Goal: Information Seeking & Learning: Learn about a topic

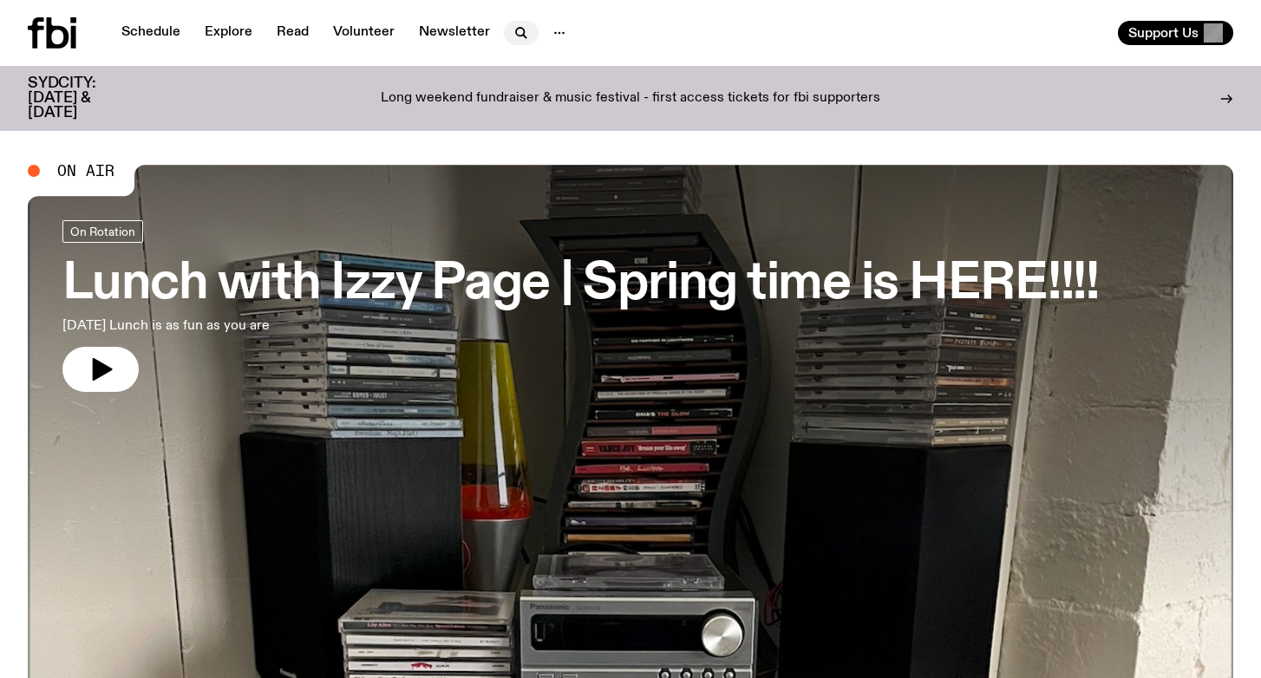
click at [518, 32] on icon "button" at bounding box center [521, 33] width 21 height 21
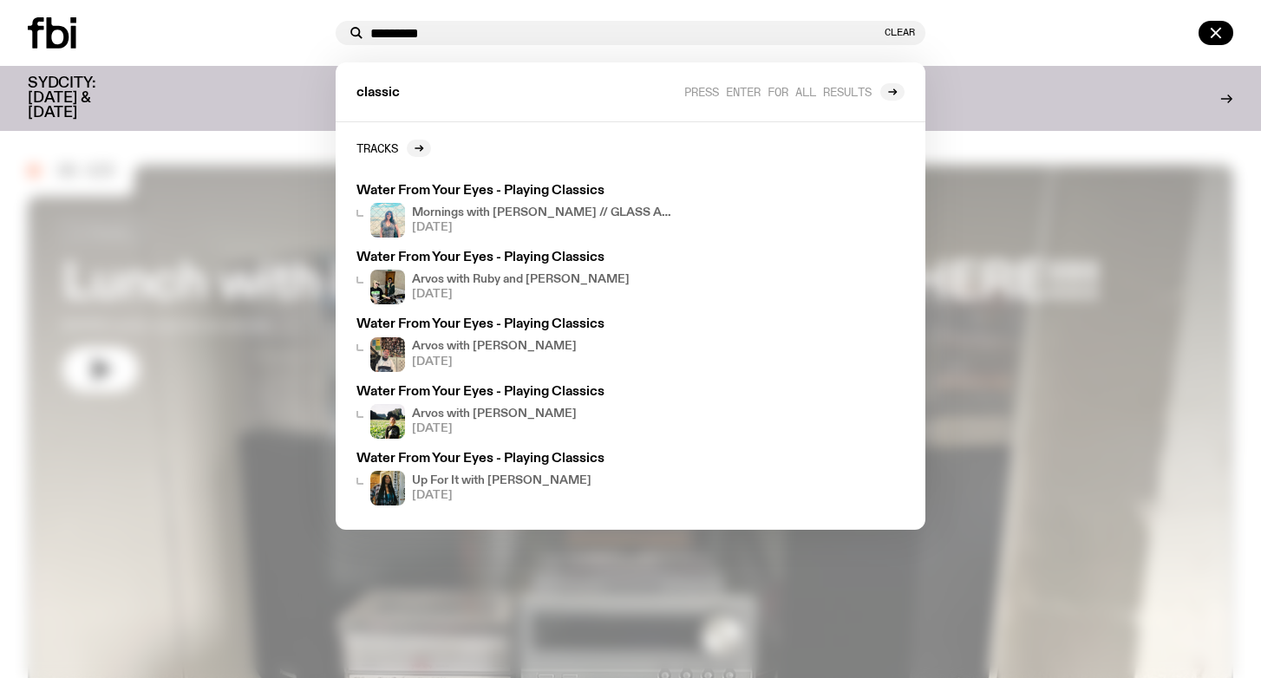
type input "*********"
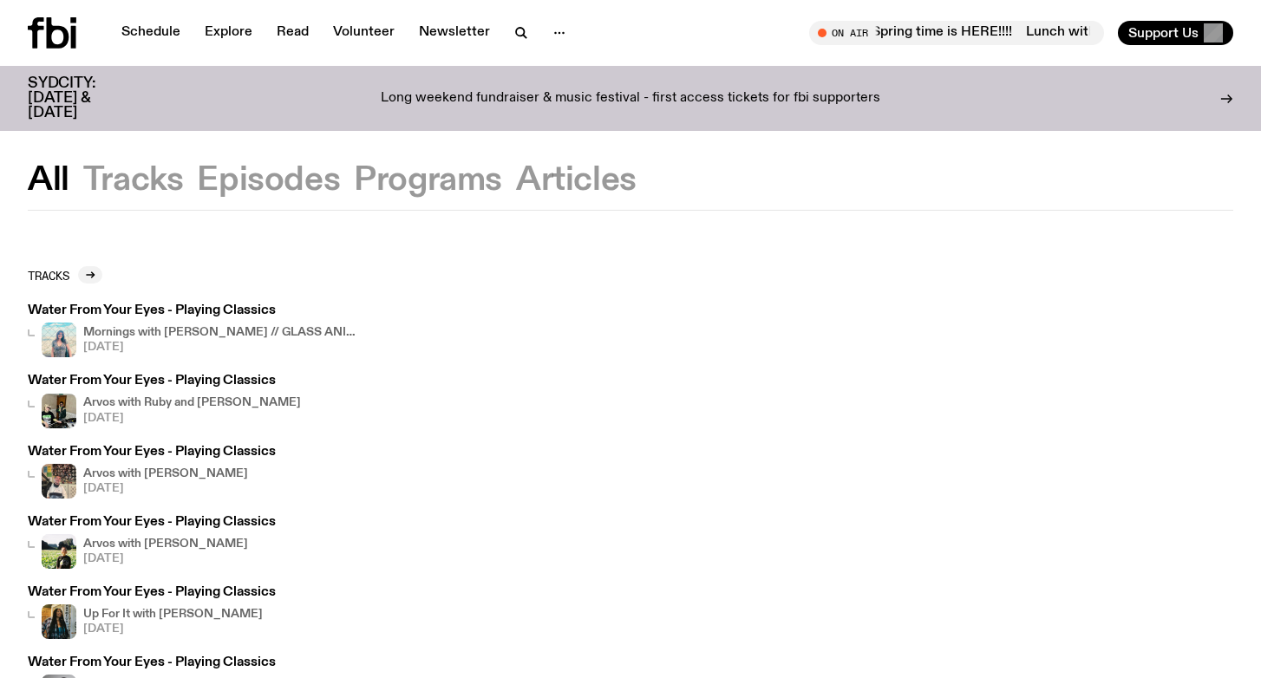
click at [250, 308] on h3 "Water From Your Eyes - Playing Classics" at bounding box center [194, 310] width 333 height 13
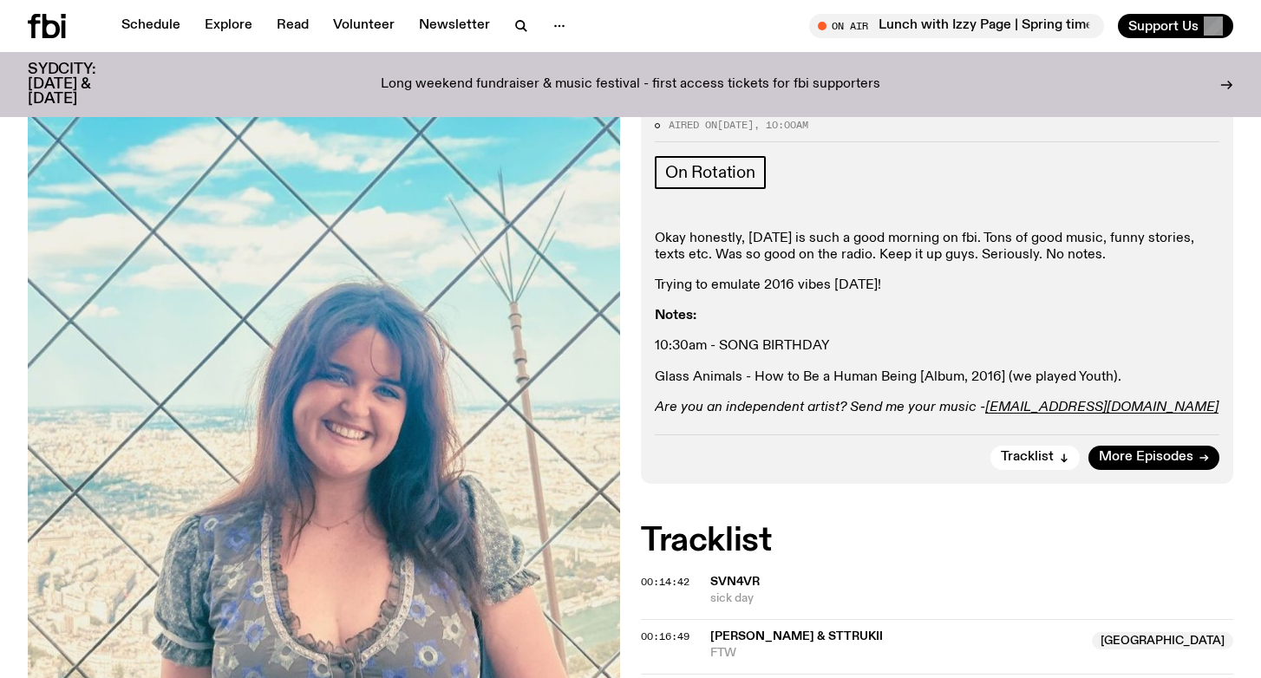
scroll to position [464, 0]
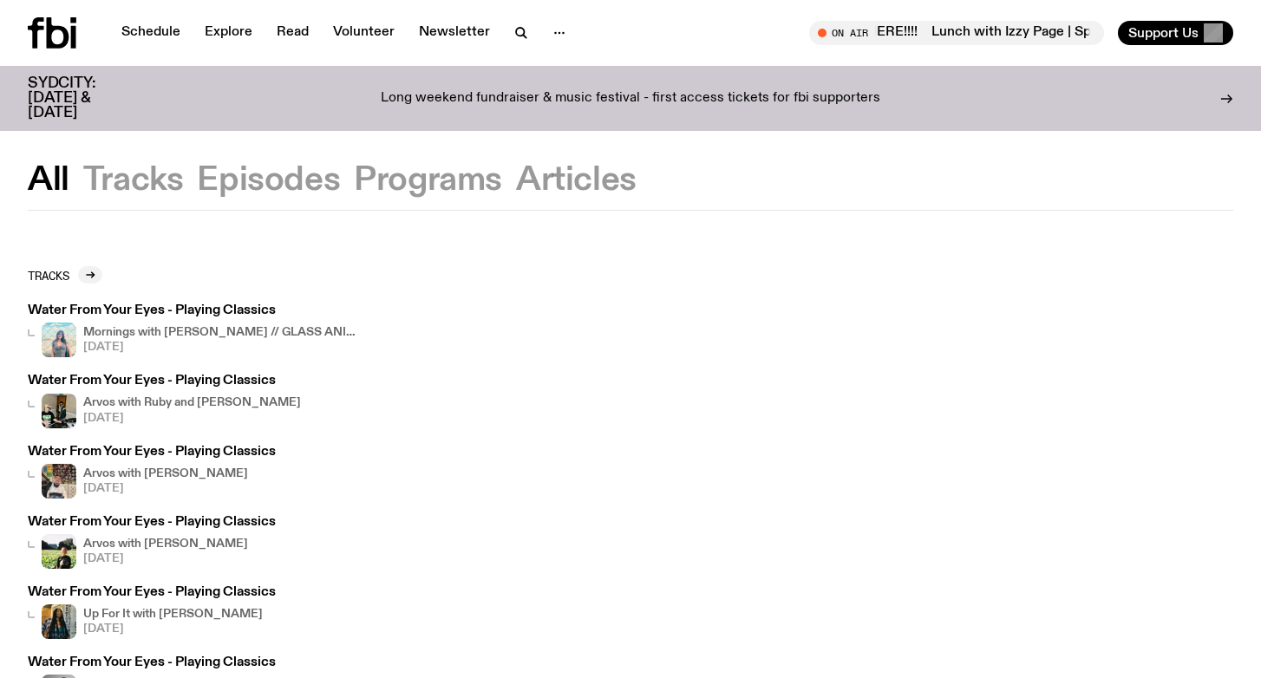
click at [516, 182] on button "Programs" at bounding box center [576, 180] width 121 height 31
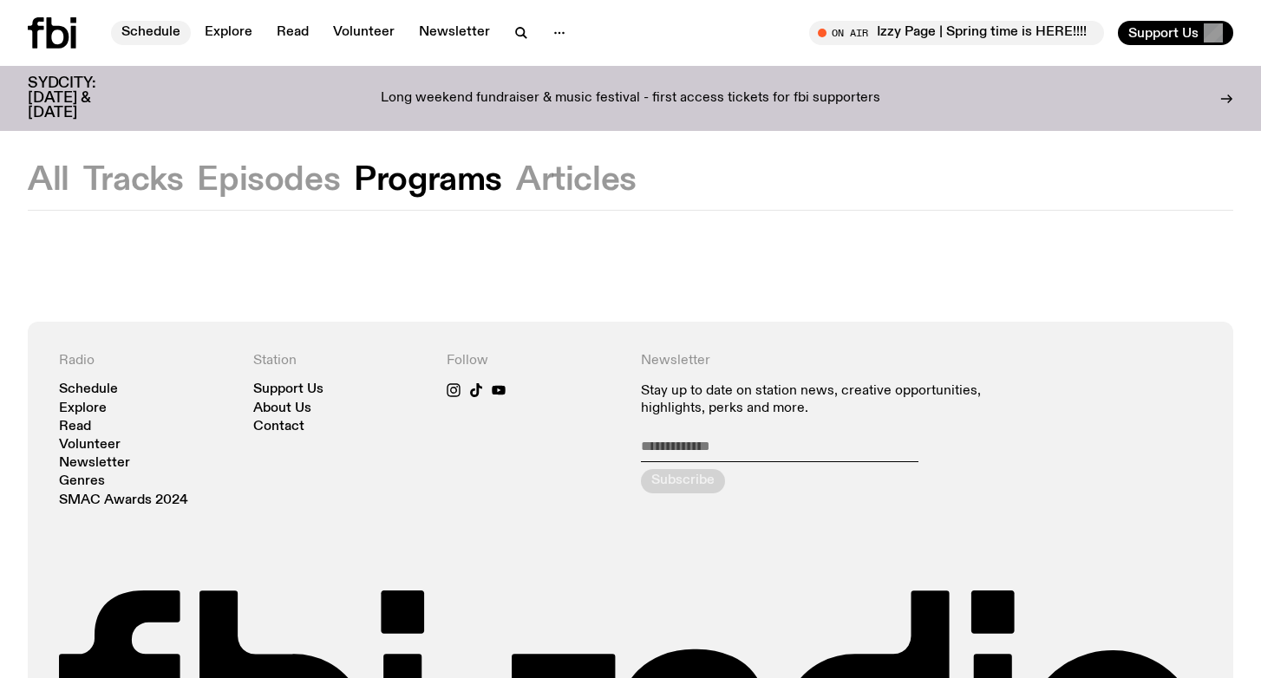
click at [147, 38] on link "Schedule" at bounding box center [151, 33] width 80 height 24
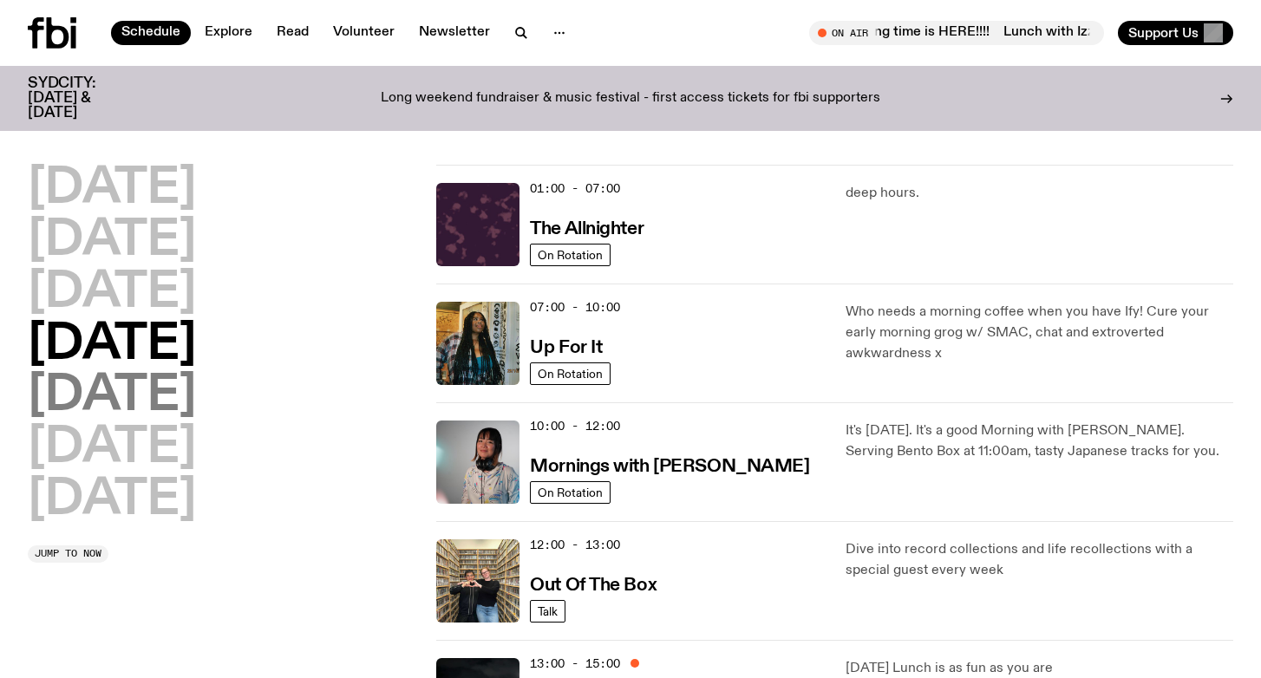
click at [114, 381] on h2 "[DATE]" at bounding box center [112, 396] width 168 height 49
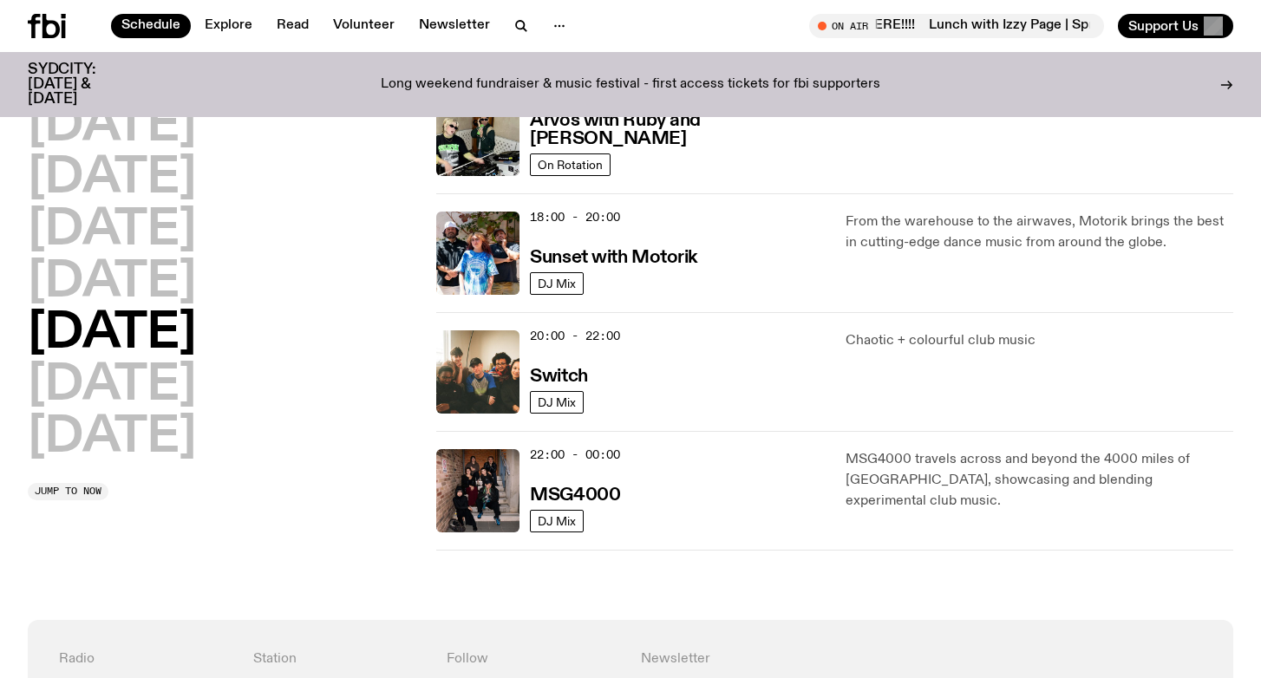
scroll to position [673, 0]
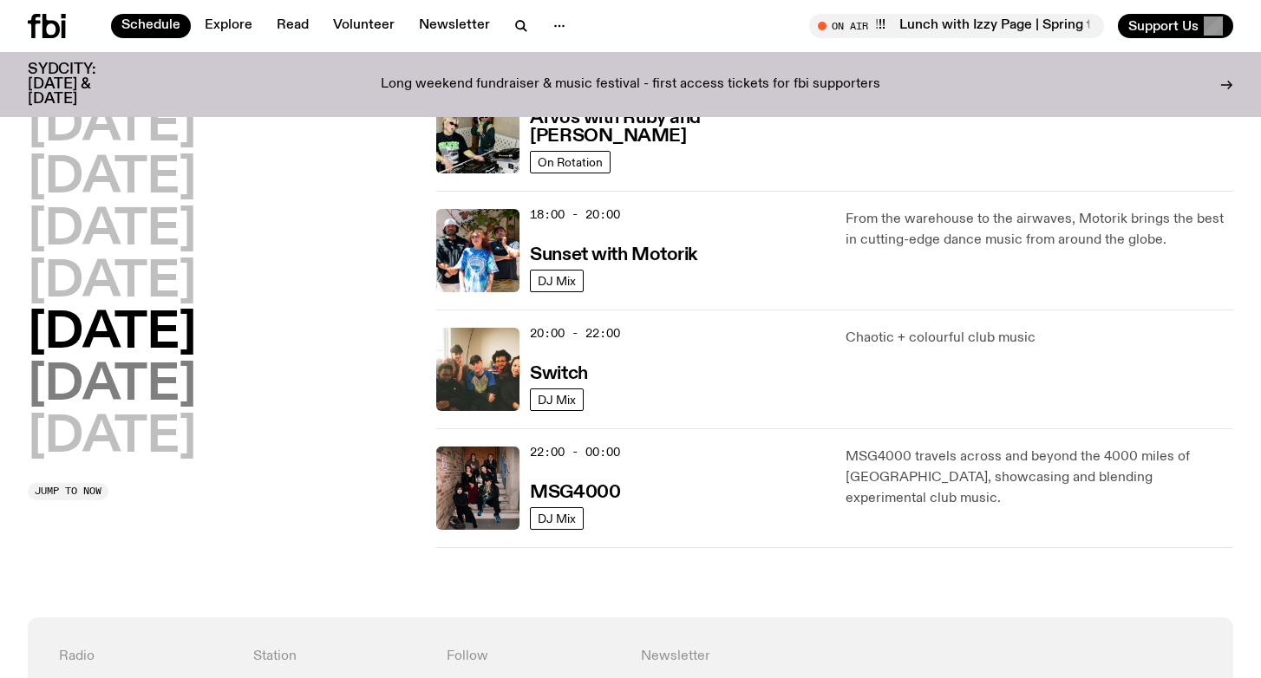
click at [107, 380] on h2 "[DATE]" at bounding box center [112, 386] width 168 height 49
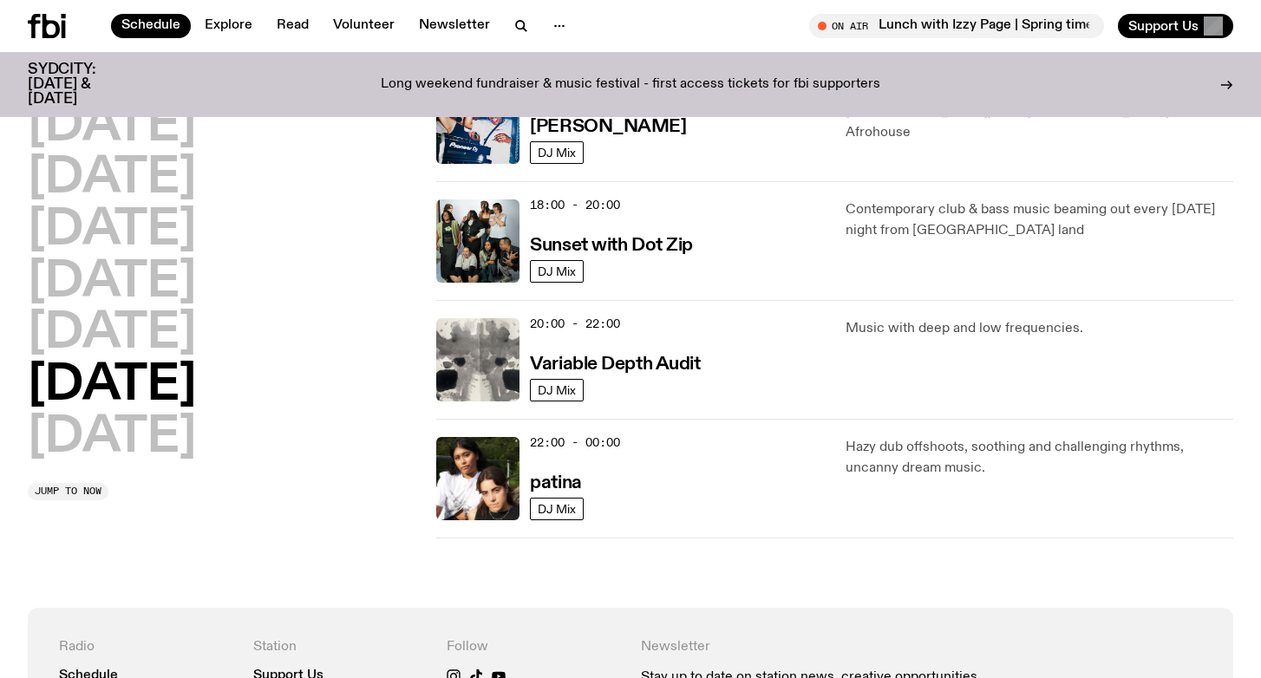
scroll to position [1044, 0]
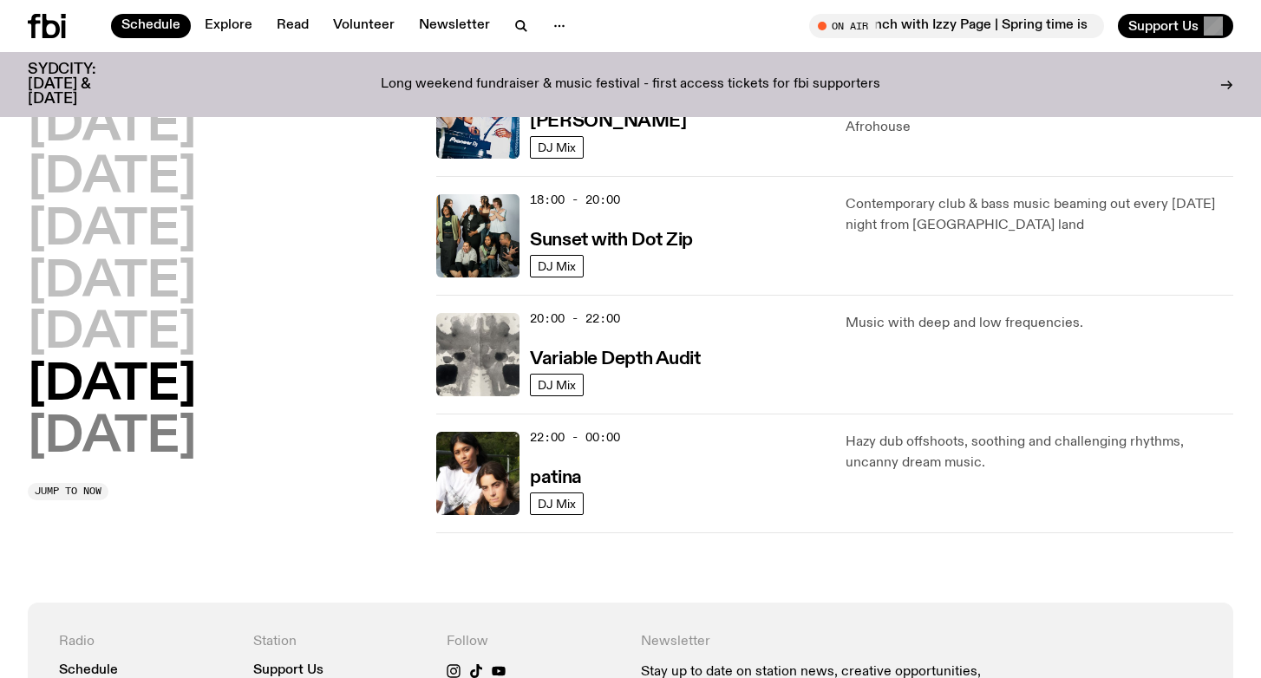
click at [131, 446] on h2 "[DATE]" at bounding box center [112, 438] width 168 height 49
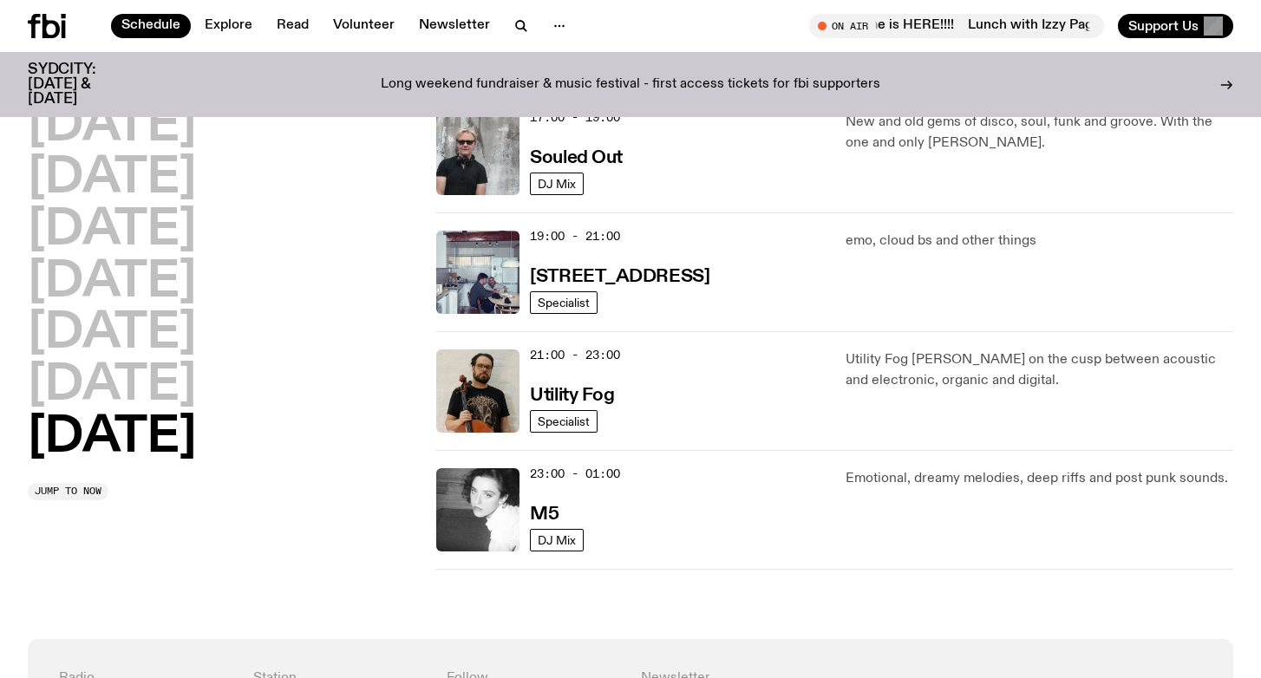
scroll to position [1136, 0]
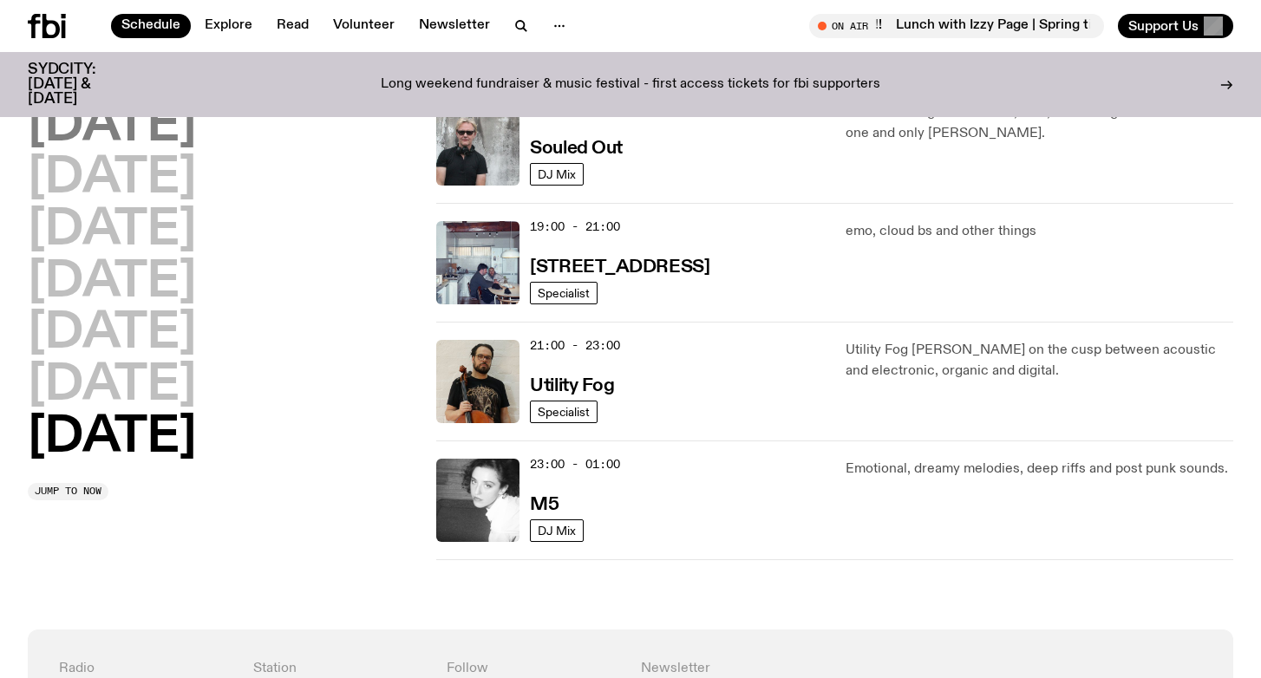
click at [163, 138] on h2 "[DATE]" at bounding box center [112, 126] width 168 height 49
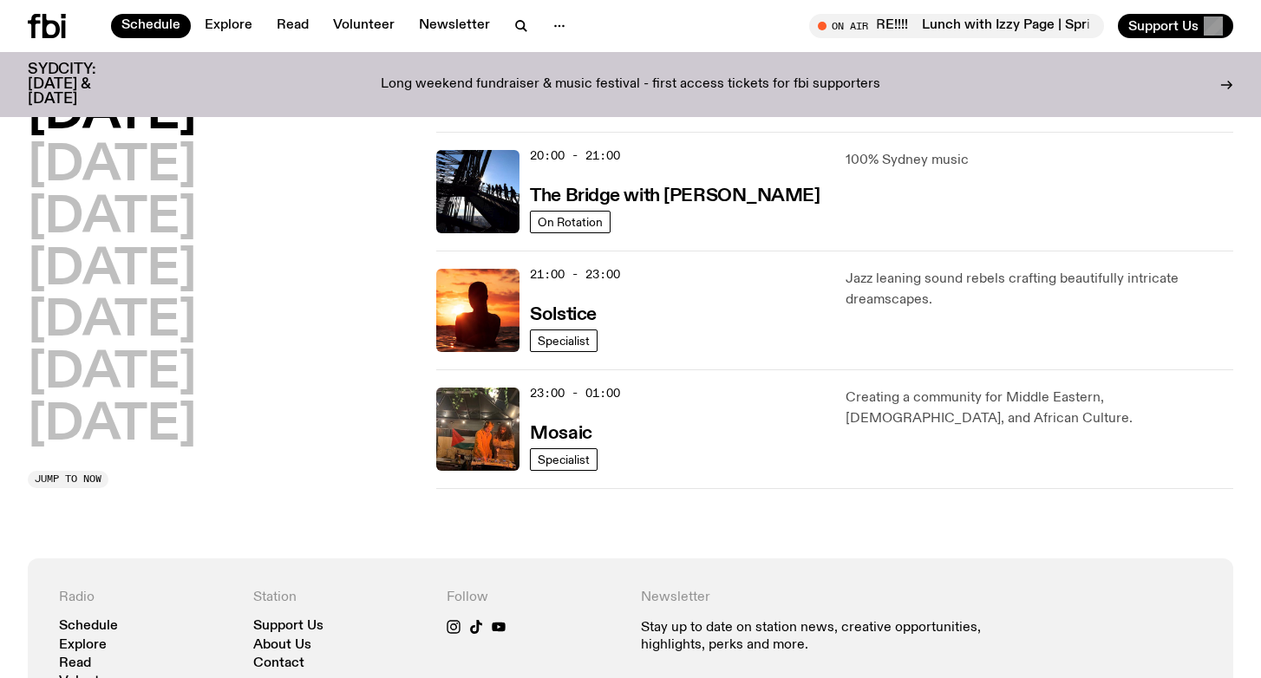
scroll to position [855, 0]
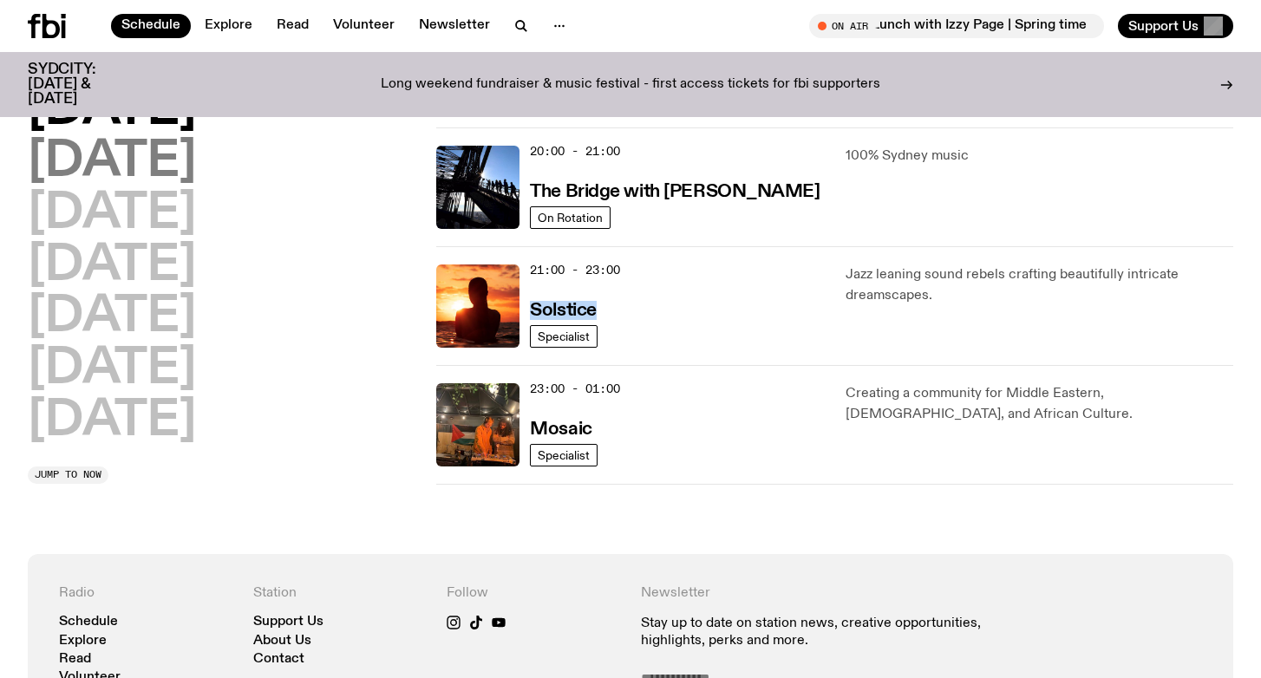
click at [178, 164] on h2 "[DATE]" at bounding box center [112, 162] width 168 height 49
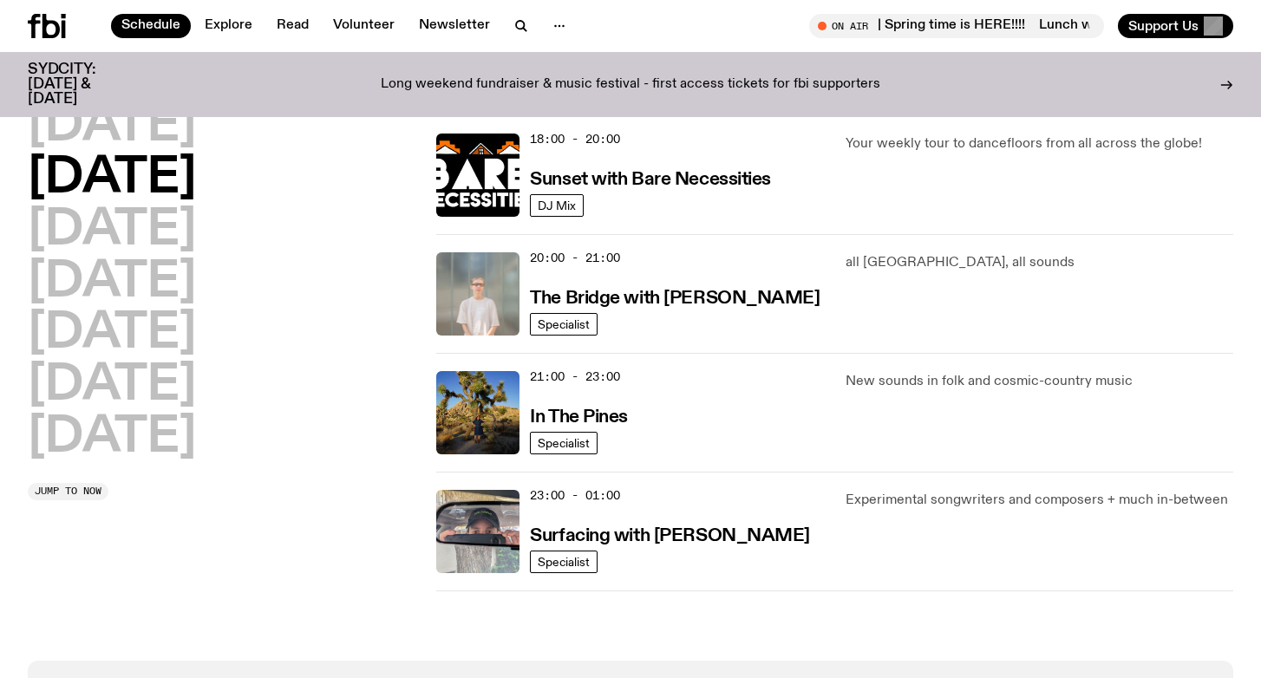
scroll to position [750, 0]
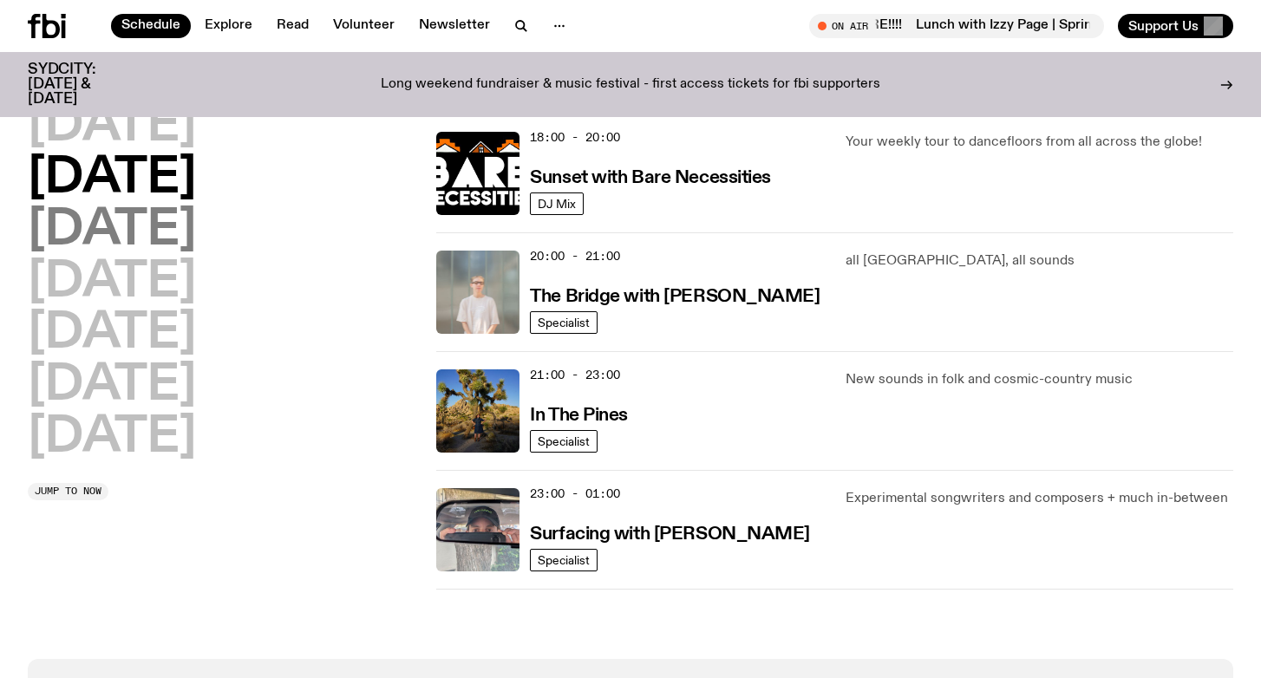
click at [196, 230] on h2 "[DATE]" at bounding box center [112, 230] width 168 height 49
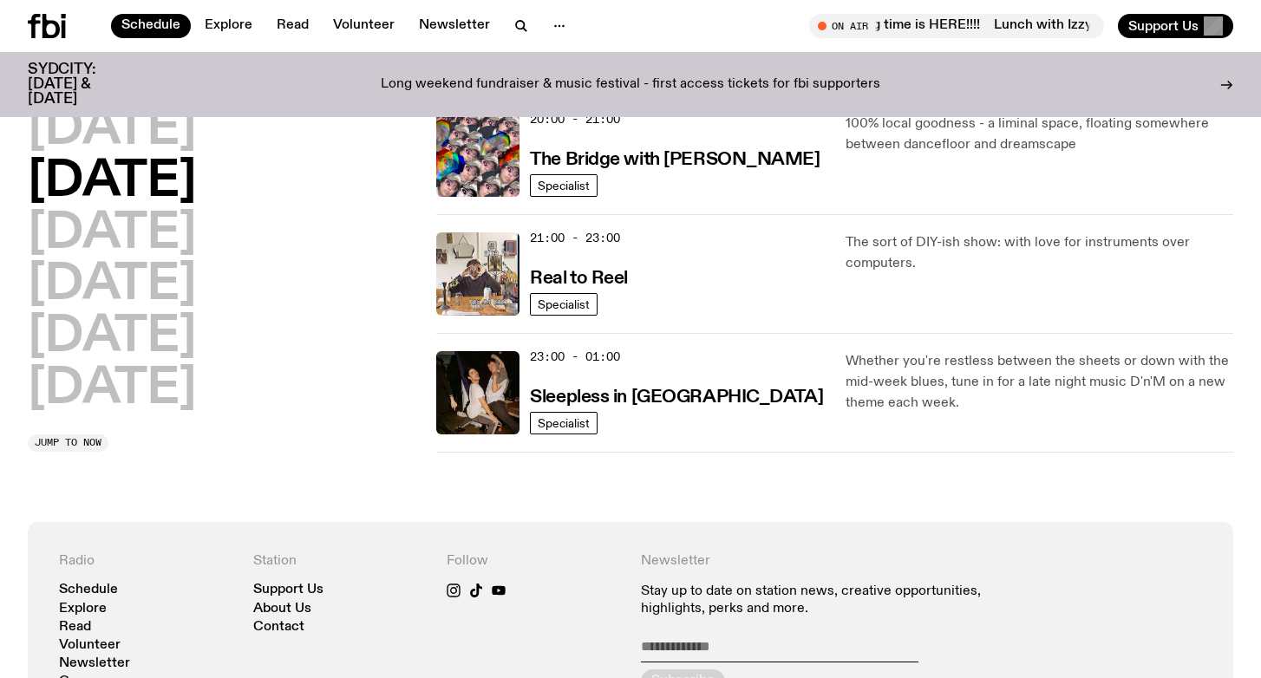
scroll to position [891, 0]
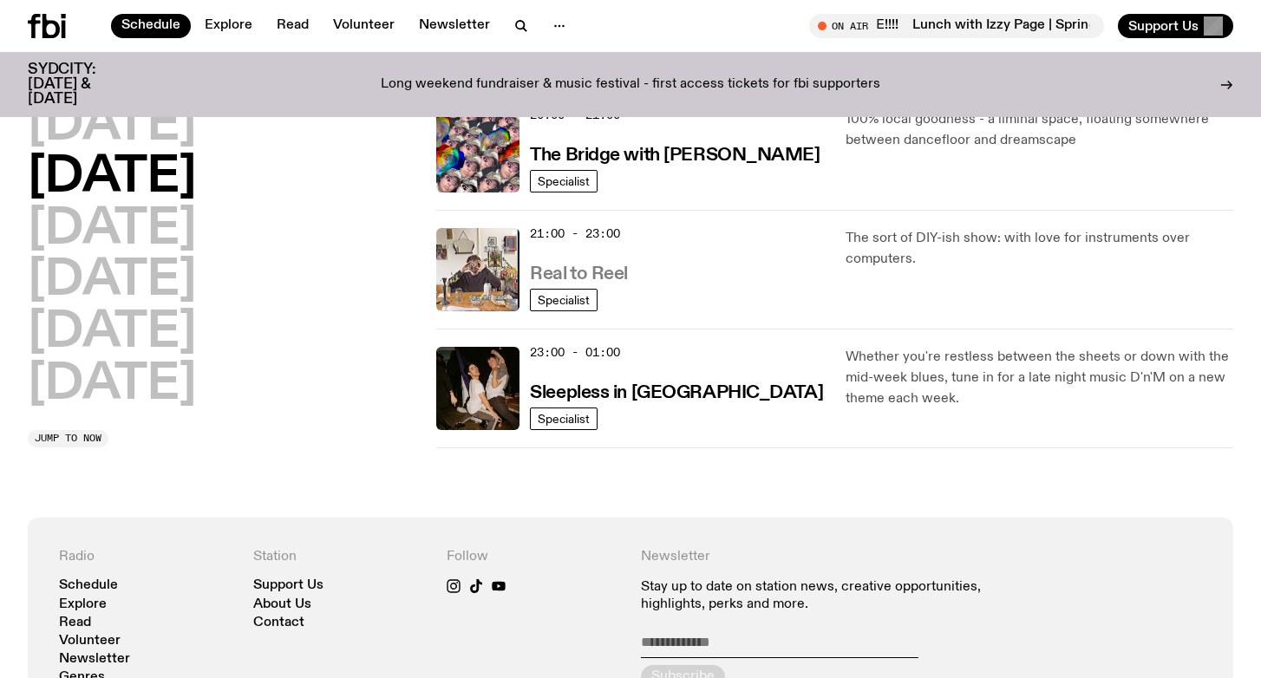
click at [609, 275] on h3 "Real to Reel" at bounding box center [579, 274] width 98 height 18
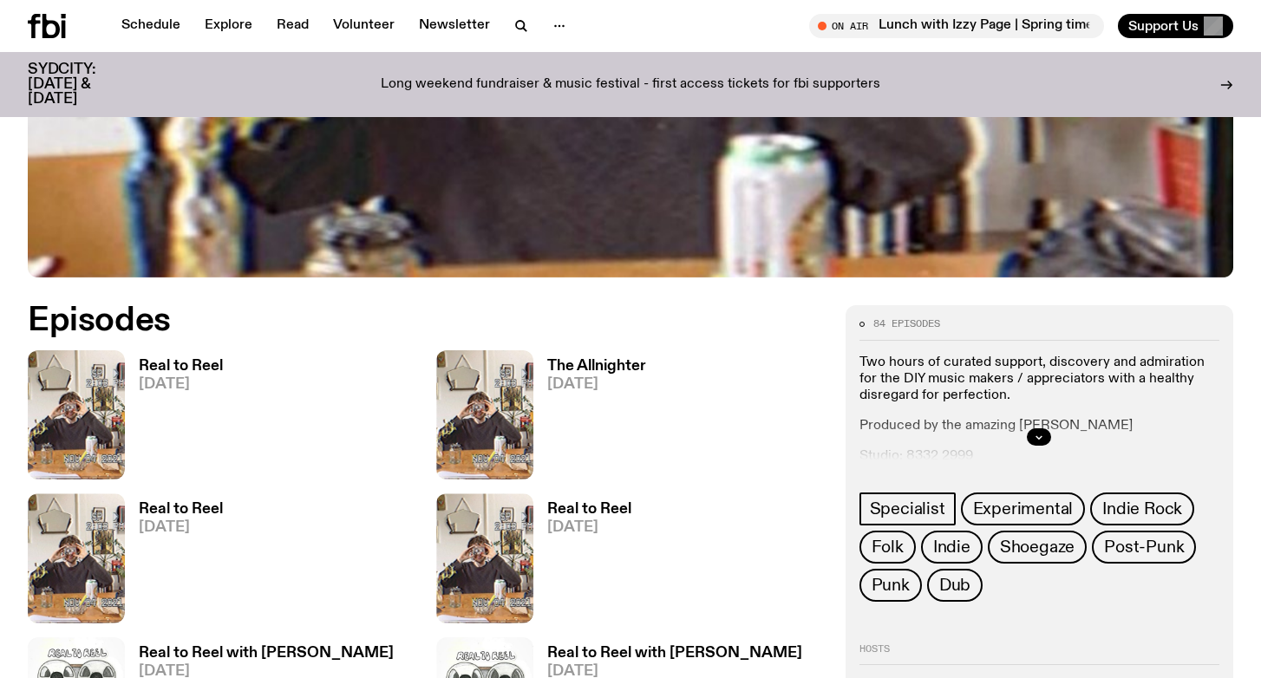
scroll to position [650, 0]
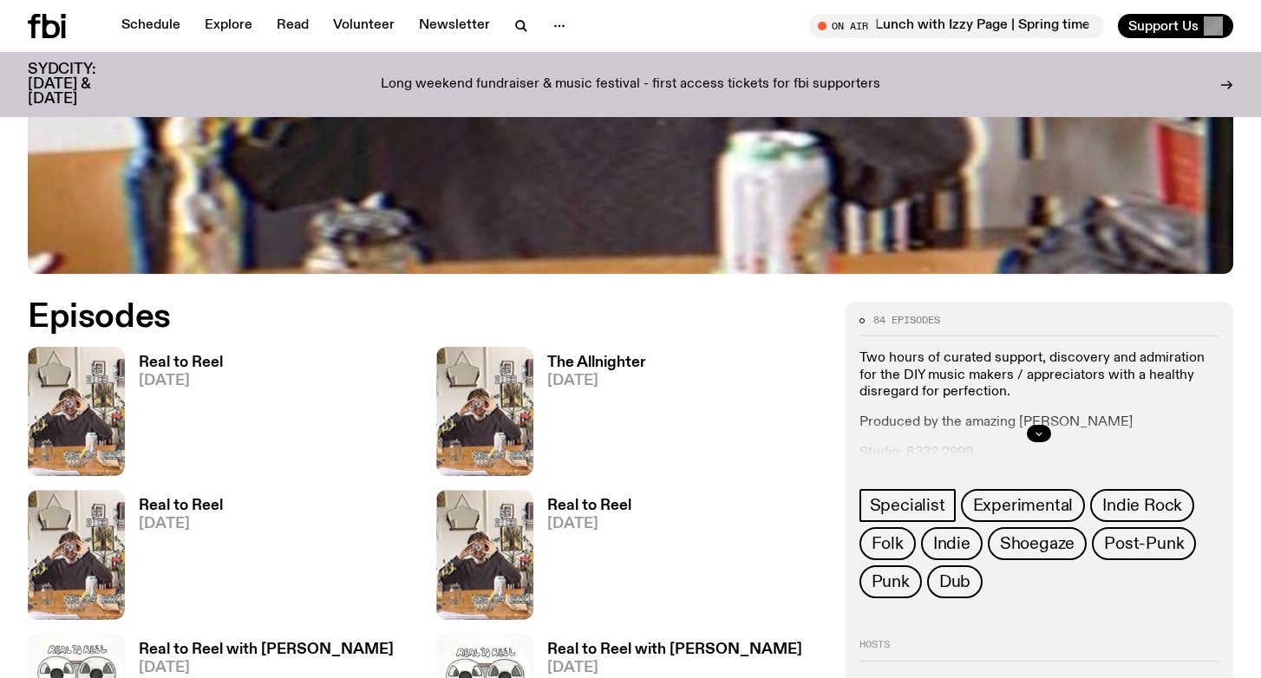
click at [1036, 432] on icon "button" at bounding box center [1038, 433] width 10 height 10
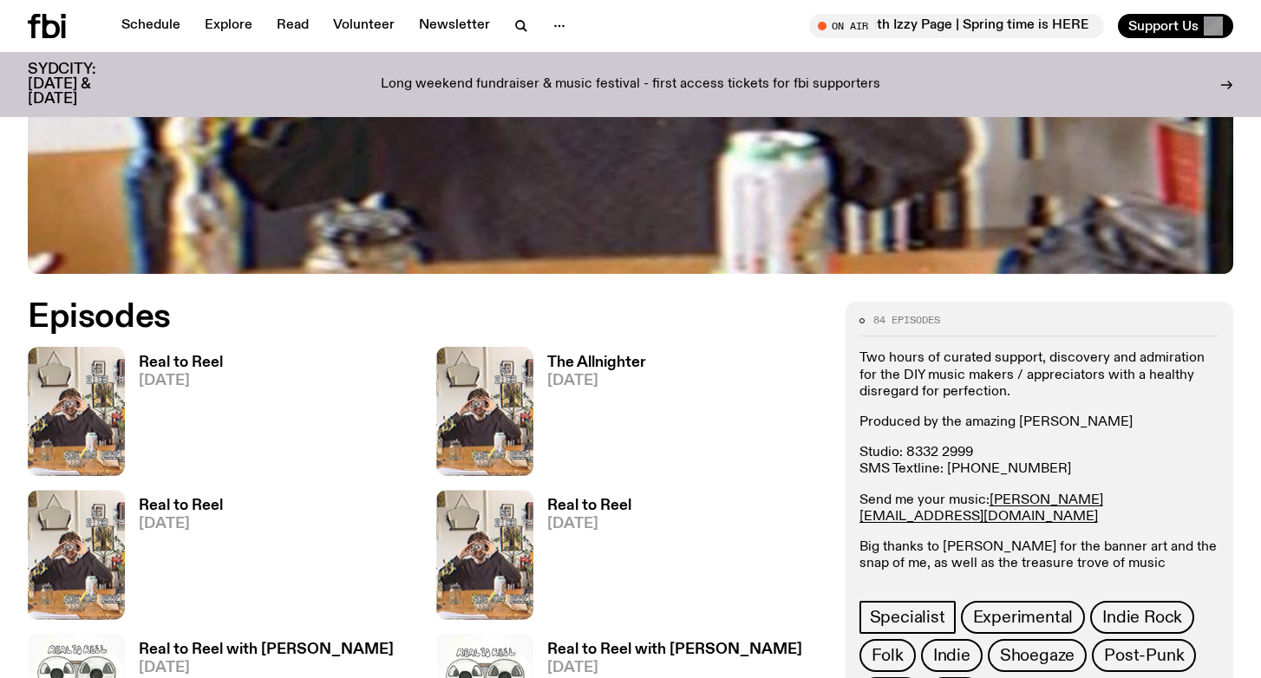
click at [147, 369] on h3 "Real to Reel" at bounding box center [181, 362] width 84 height 15
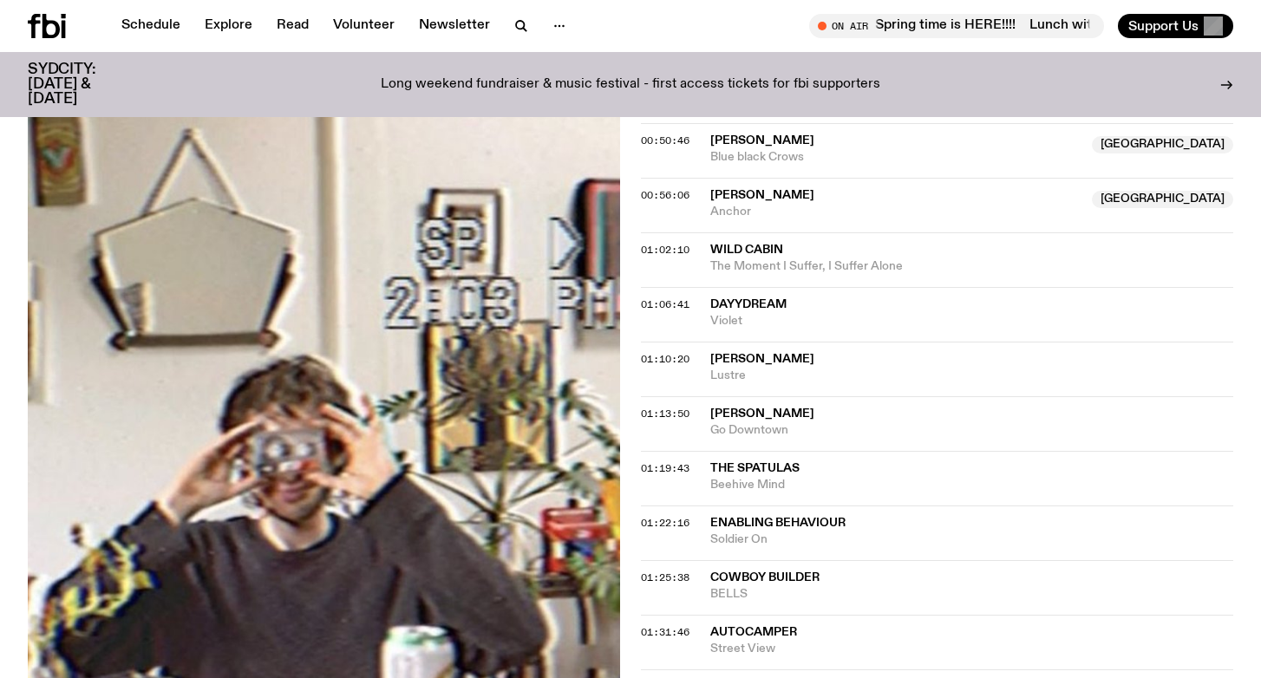
scroll to position [1285, 0]
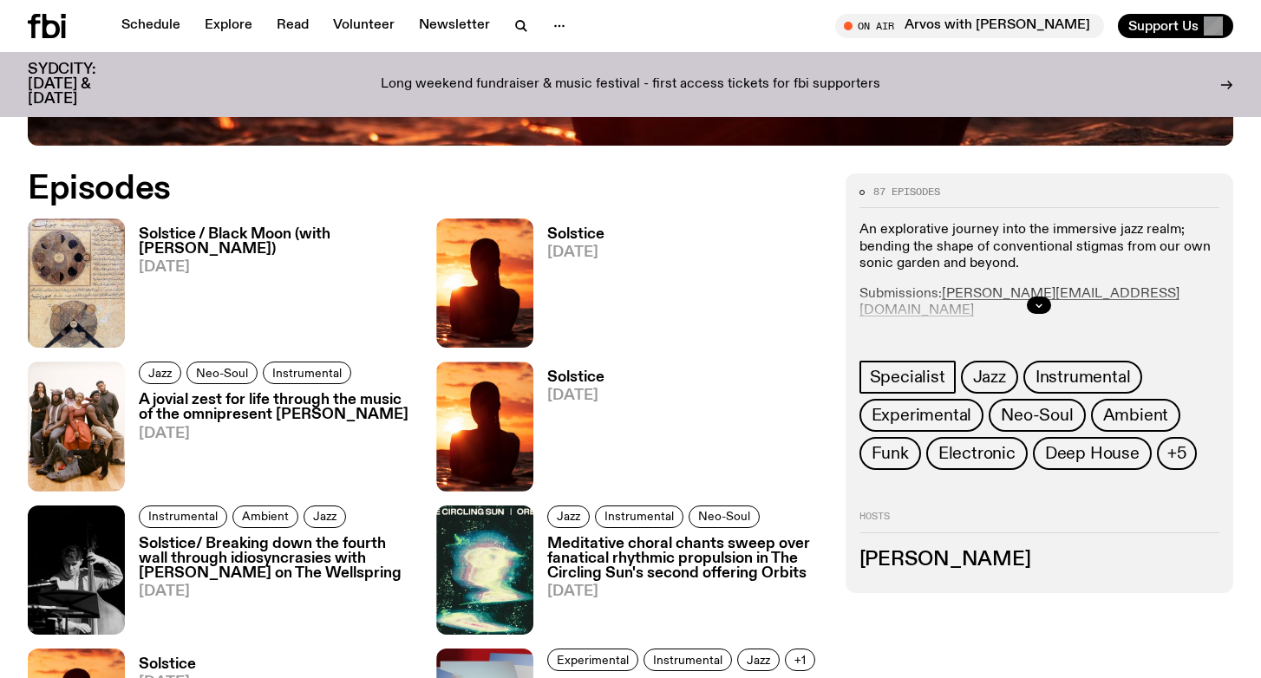
scroll to position [780, 0]
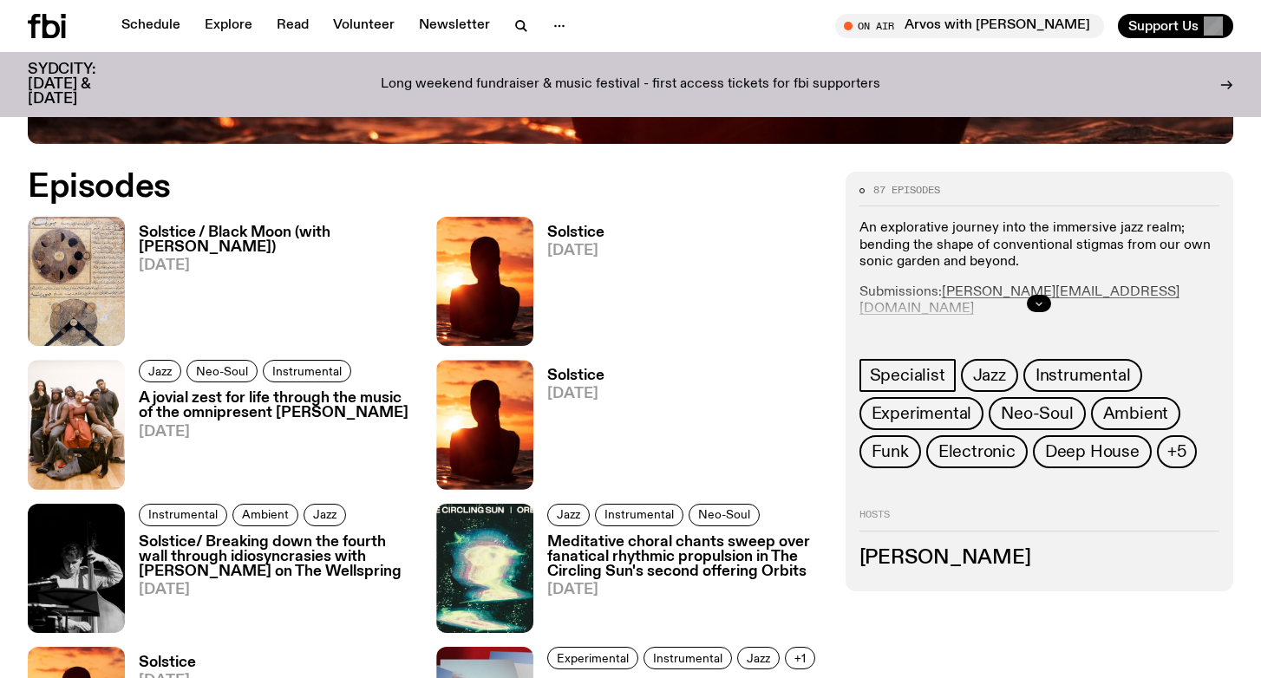
click at [1033, 303] on icon "button" at bounding box center [1038, 303] width 10 height 10
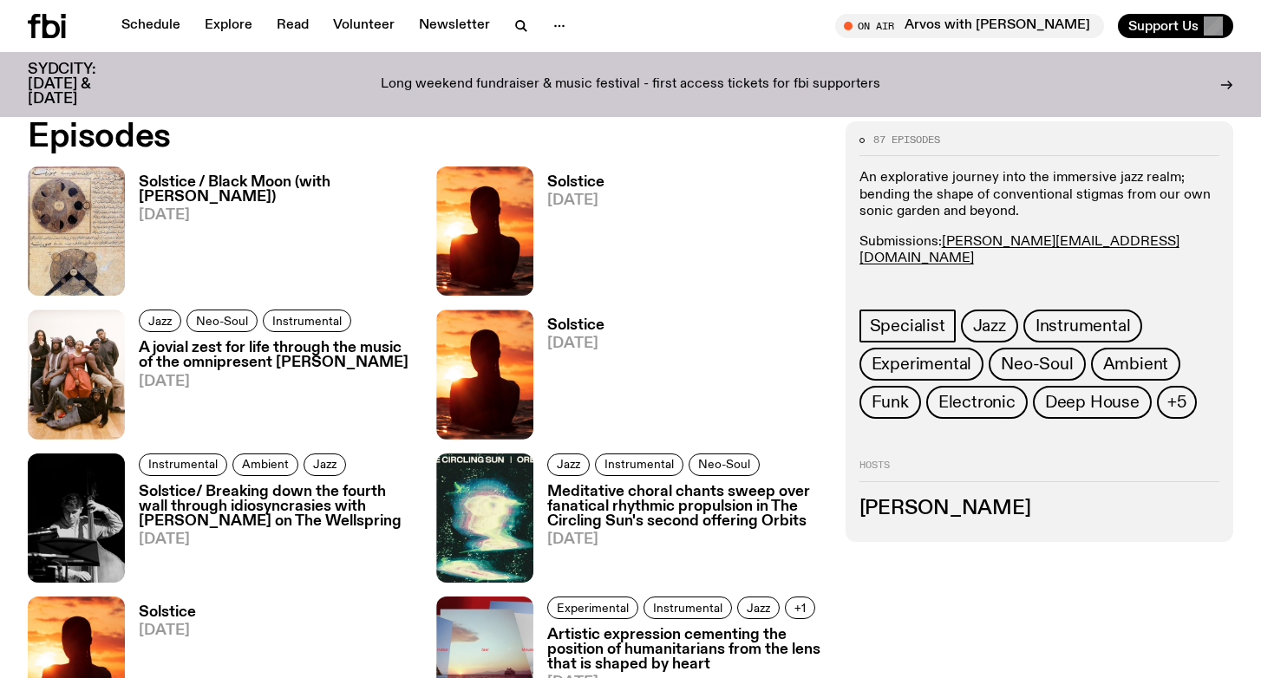
scroll to position [829, 0]
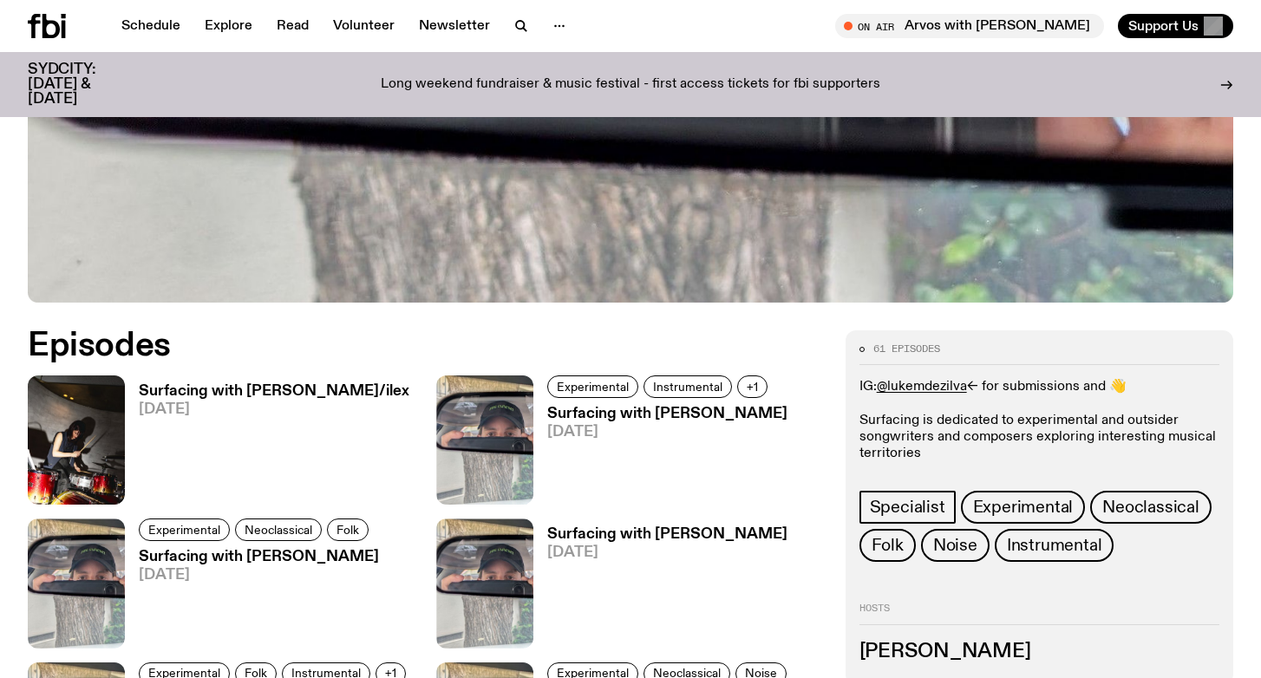
scroll to position [700, 0]
click at [342, 383] on h3 "Surfacing with Holly Conner/ilex" at bounding box center [274, 390] width 270 height 15
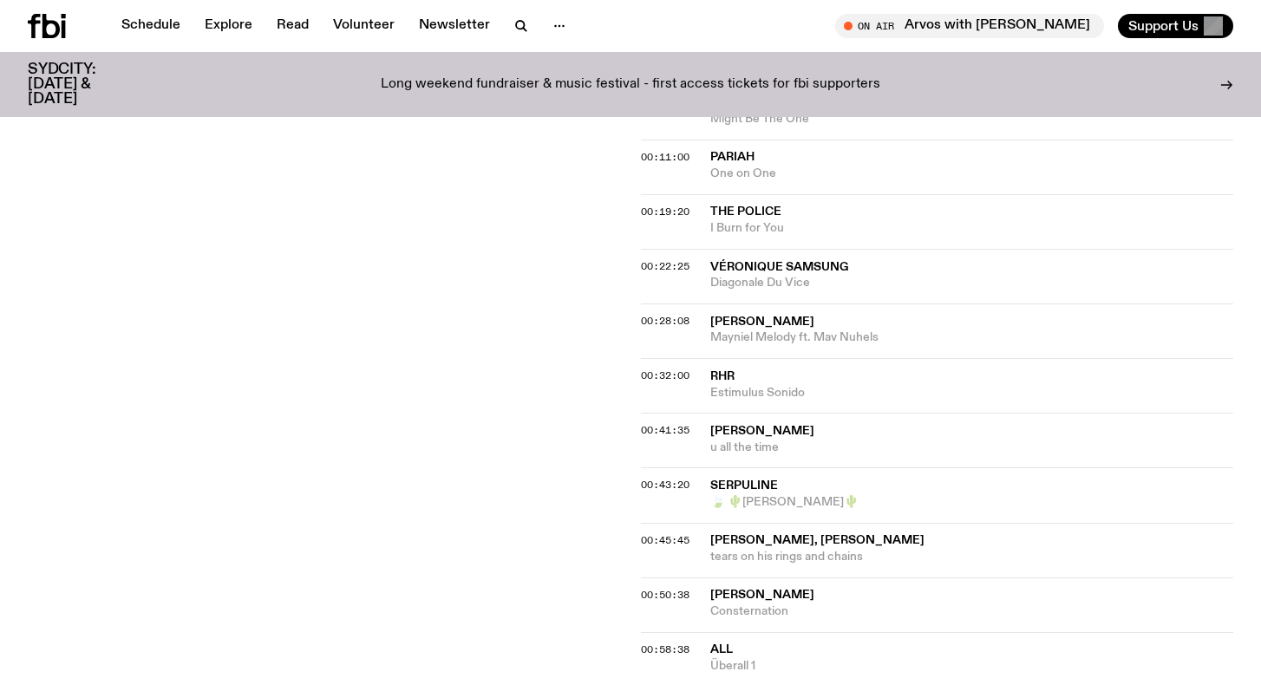
scroll to position [909, 0]
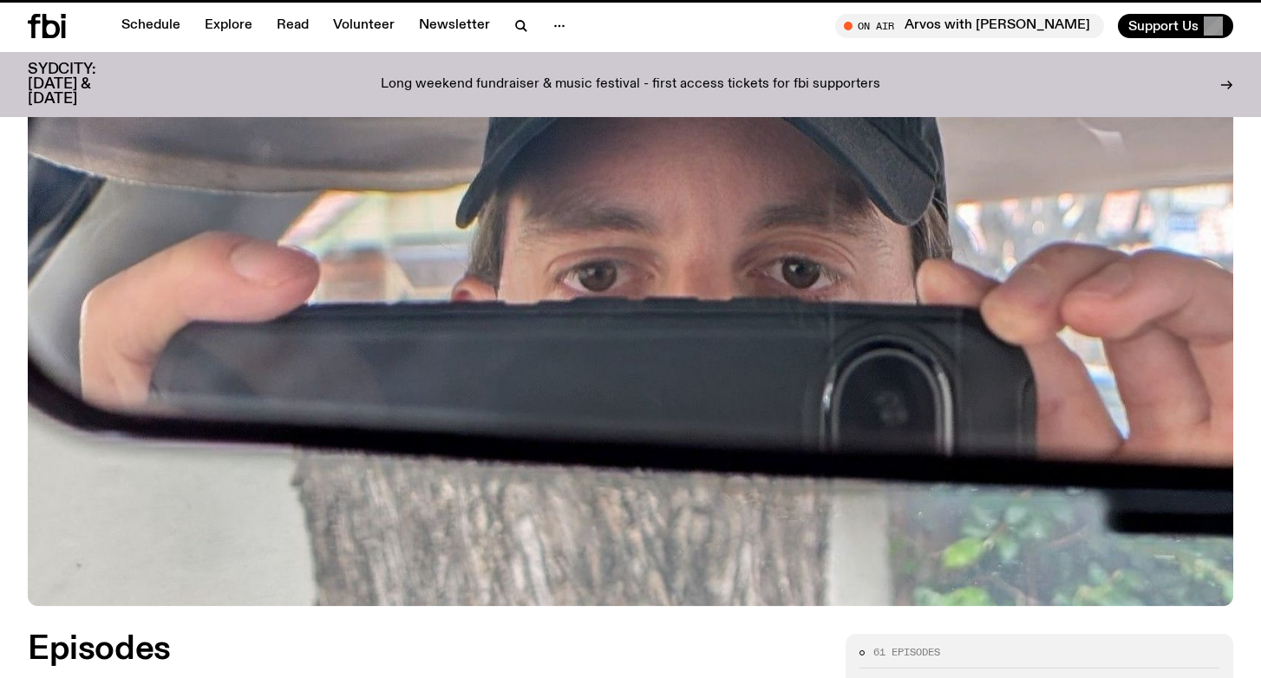
scroll to position [700, 0]
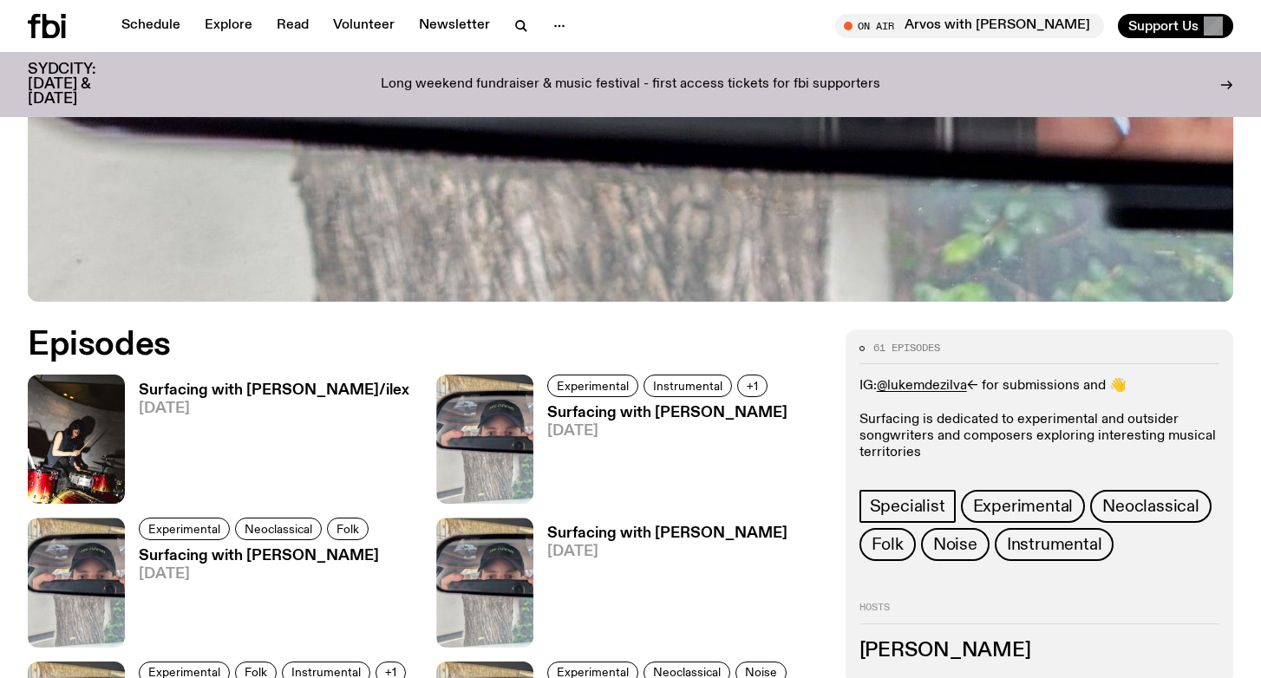
click at [219, 549] on h3 "Surfacing with [PERSON_NAME]" at bounding box center [259, 556] width 240 height 15
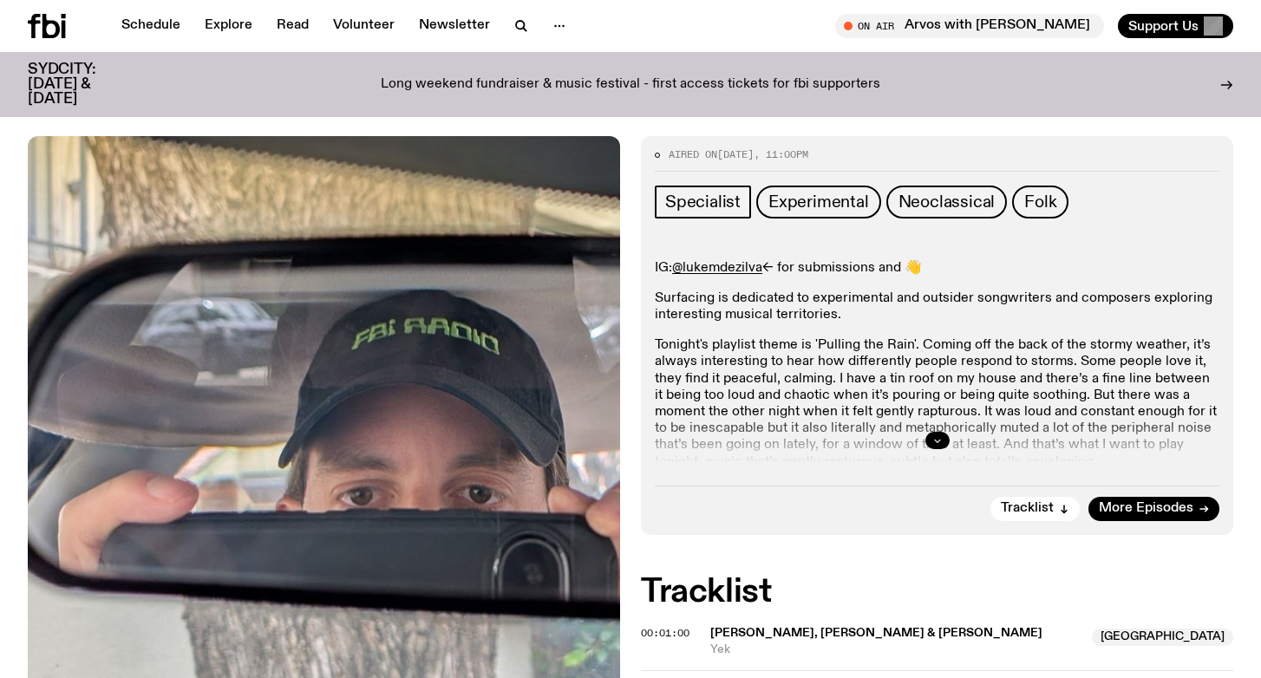
scroll to position [277, 0]
click at [939, 434] on icon "button" at bounding box center [937, 439] width 10 height 10
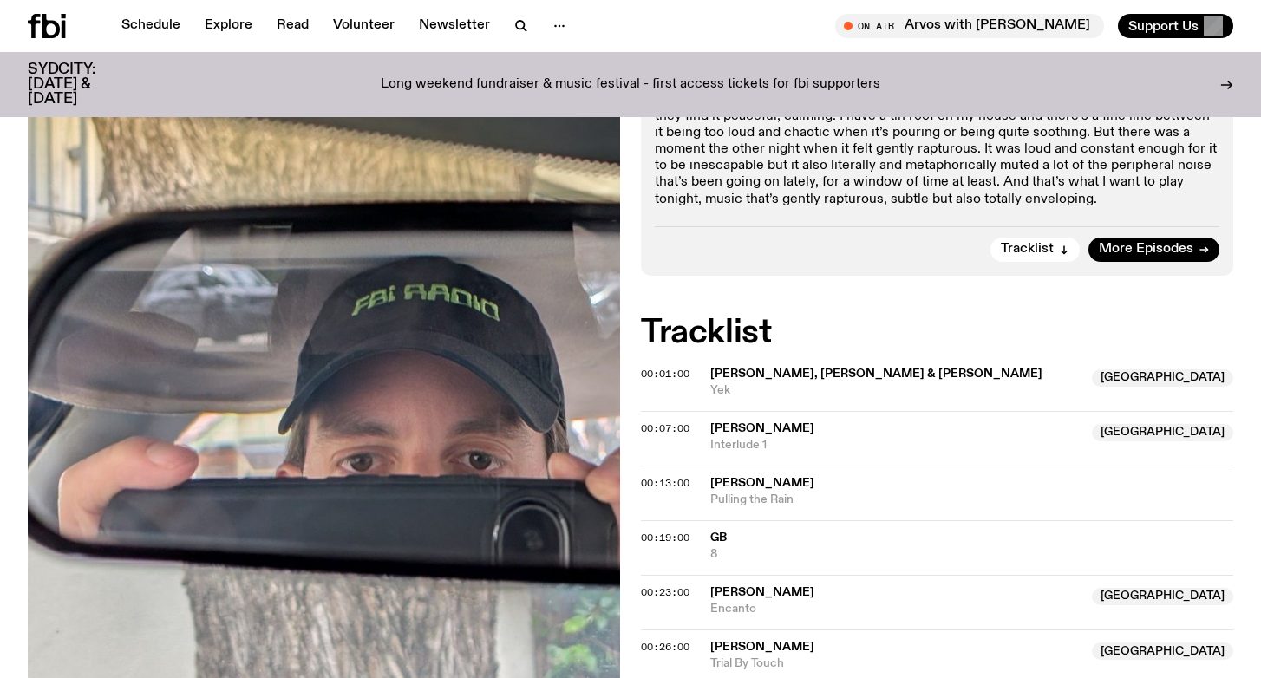
scroll to position [550, 0]
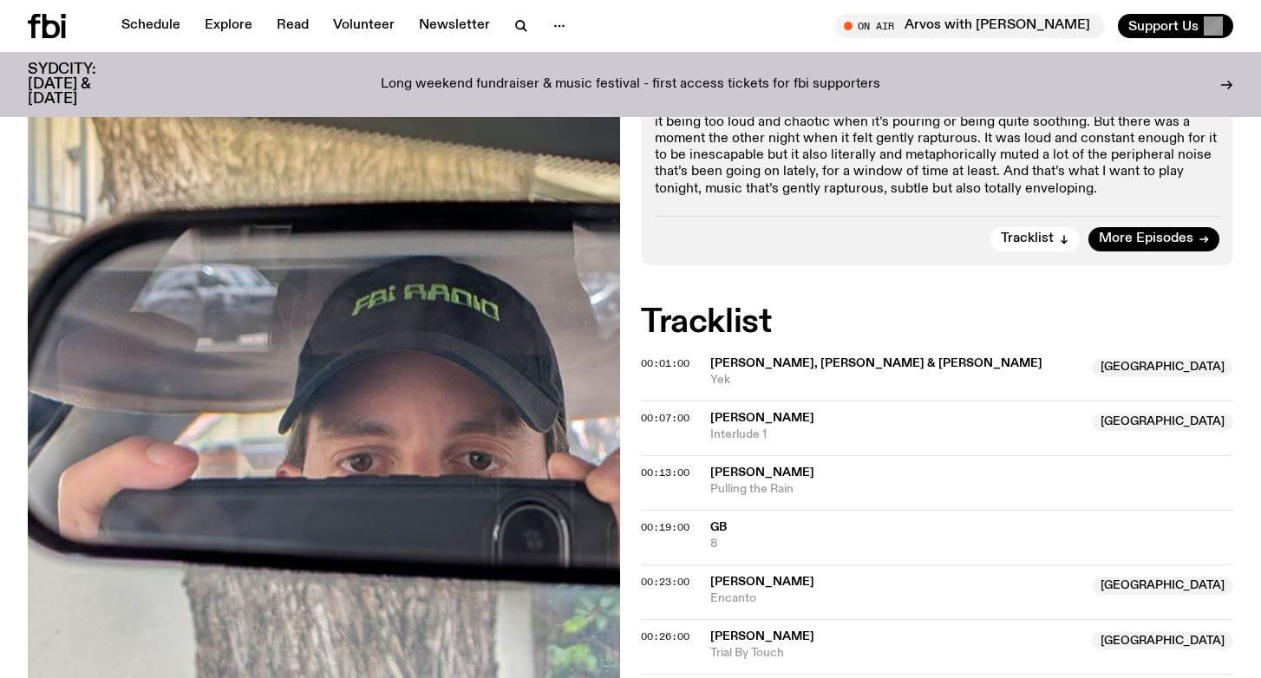
click at [870, 357] on span "Oren Ambarchi, Johan Berthling & Andras Werliin" at bounding box center [876, 363] width 332 height 12
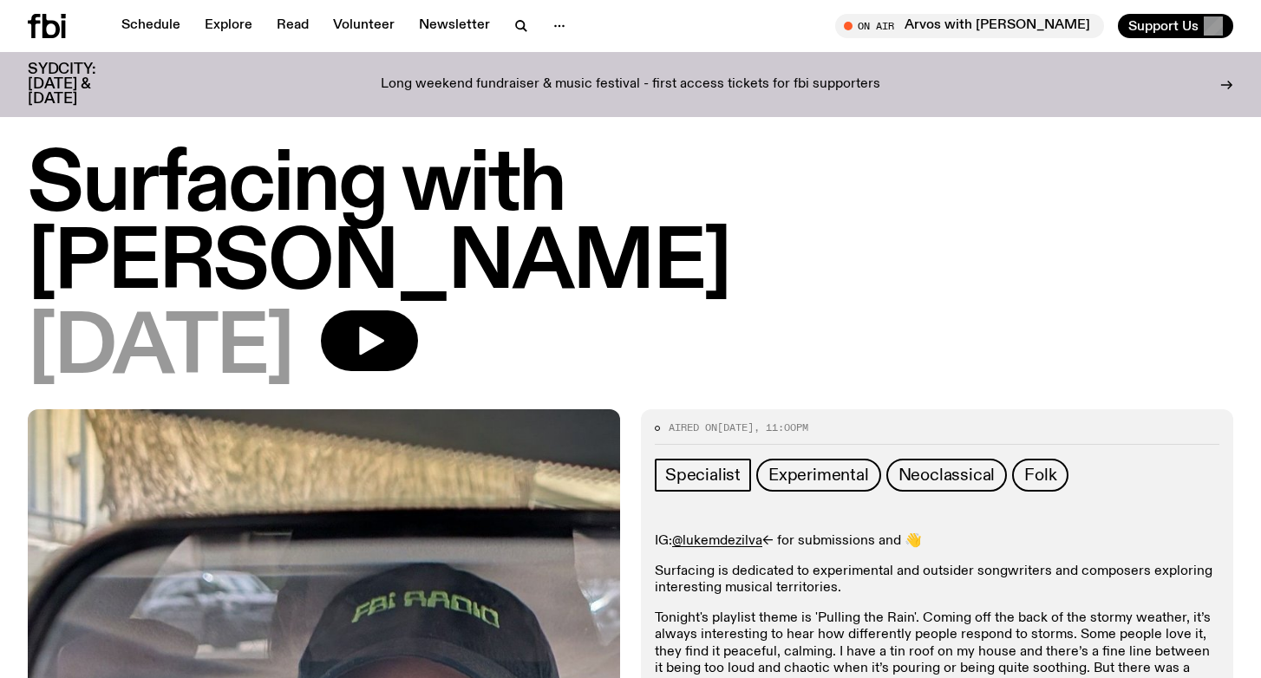
scroll to position [0, 0]
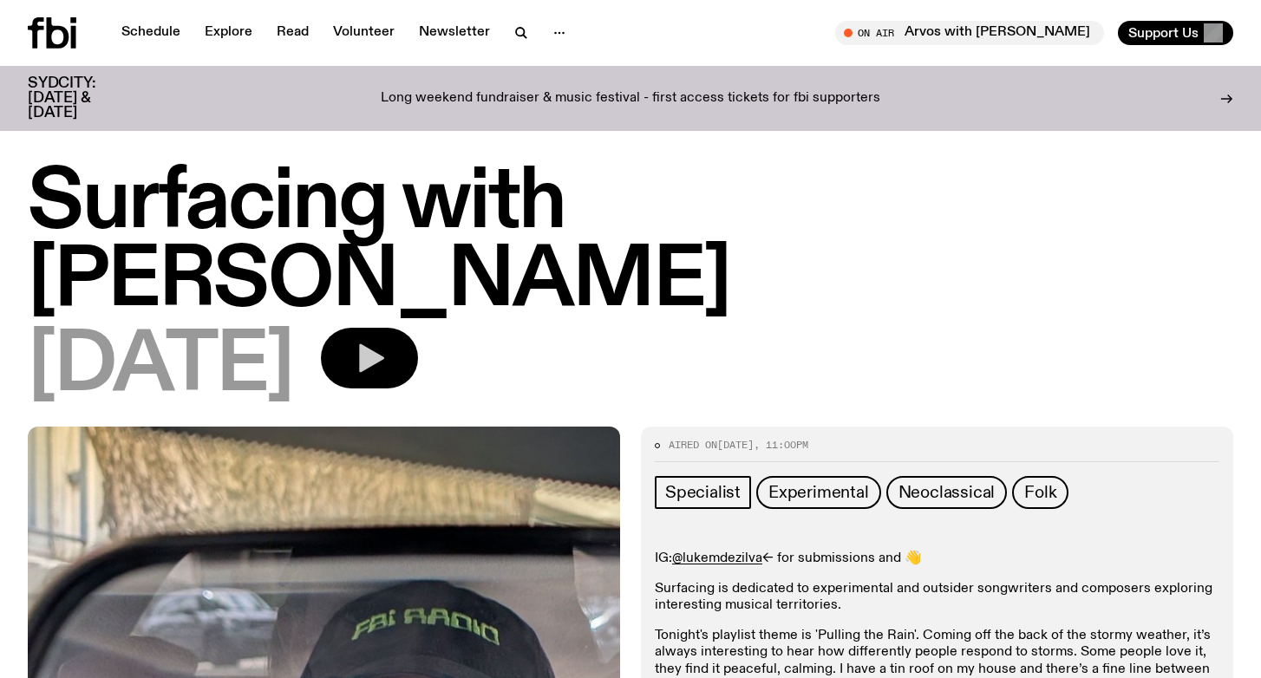
click at [384, 344] on icon "button" at bounding box center [371, 358] width 25 height 29
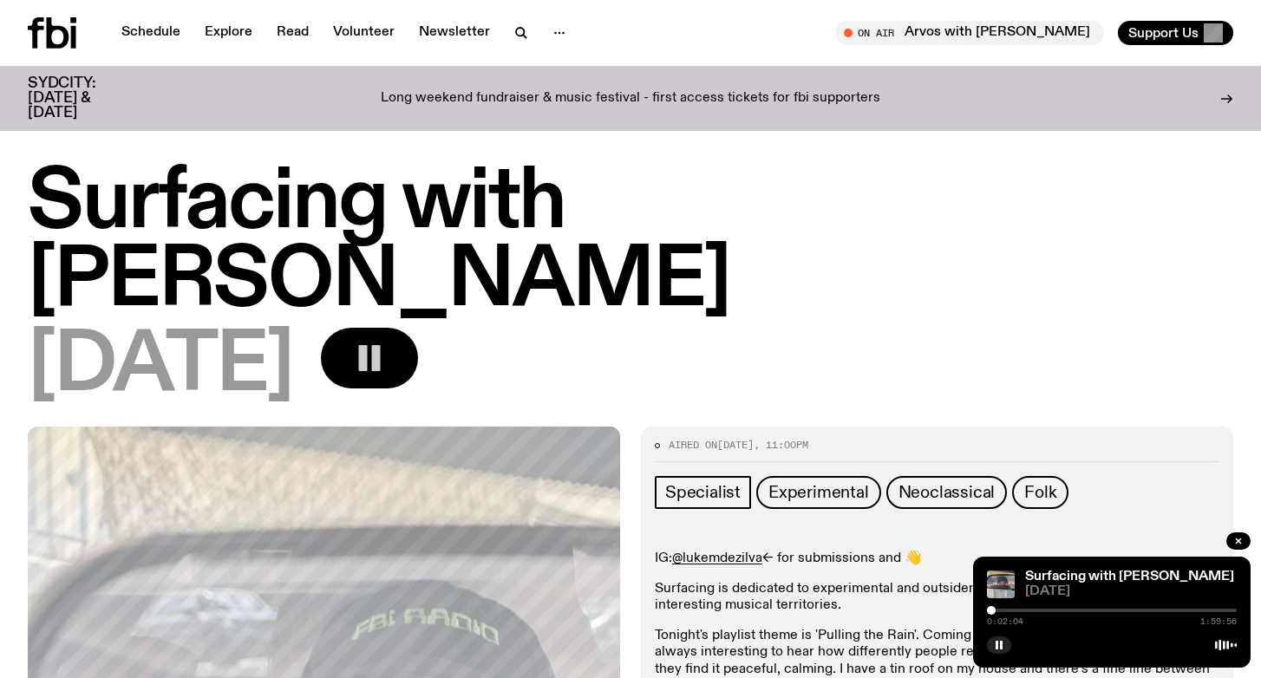
click at [991, 611] on div at bounding box center [991, 610] width 9 height 9
click at [999, 611] on div at bounding box center [998, 610] width 9 height 9
drag, startPoint x: 999, startPoint y: 611, endPoint x: 1009, endPoint y: 611, distance: 10.4
click at [1009, 611] on div at bounding box center [1009, 610] width 9 height 9
click at [1013, 611] on div at bounding box center [1012, 610] width 9 height 9
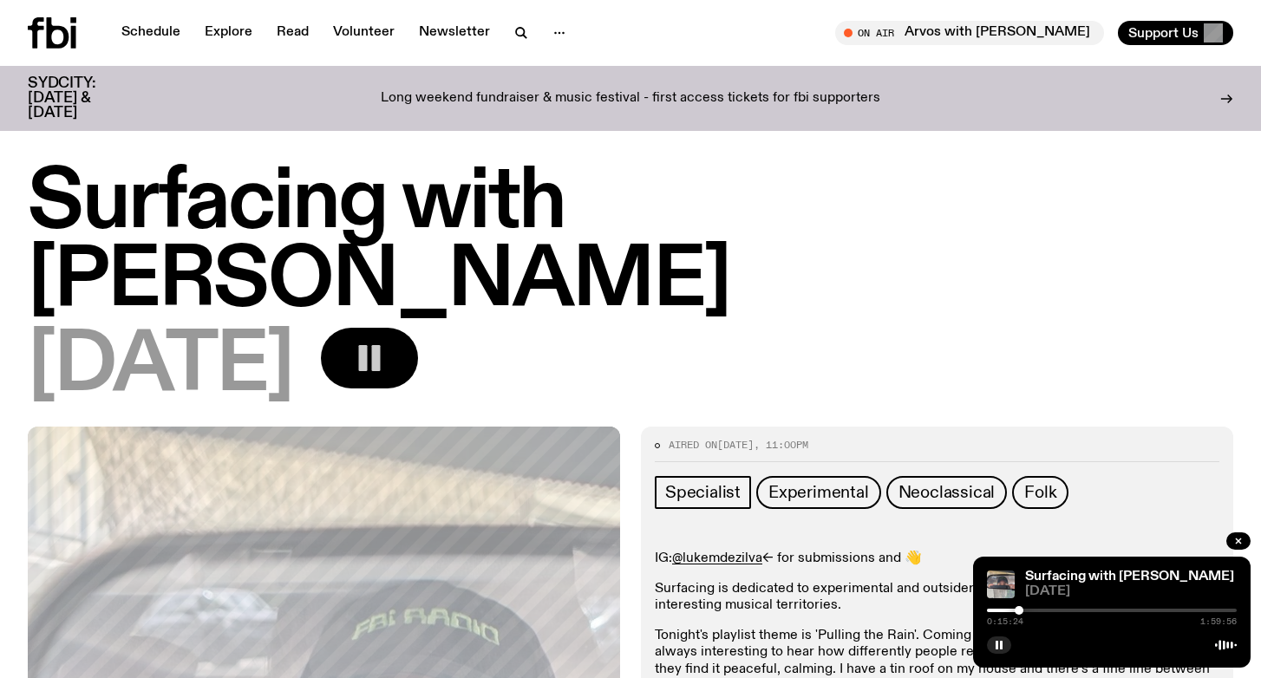
click at [1019, 612] on div at bounding box center [1018, 610] width 9 height 9
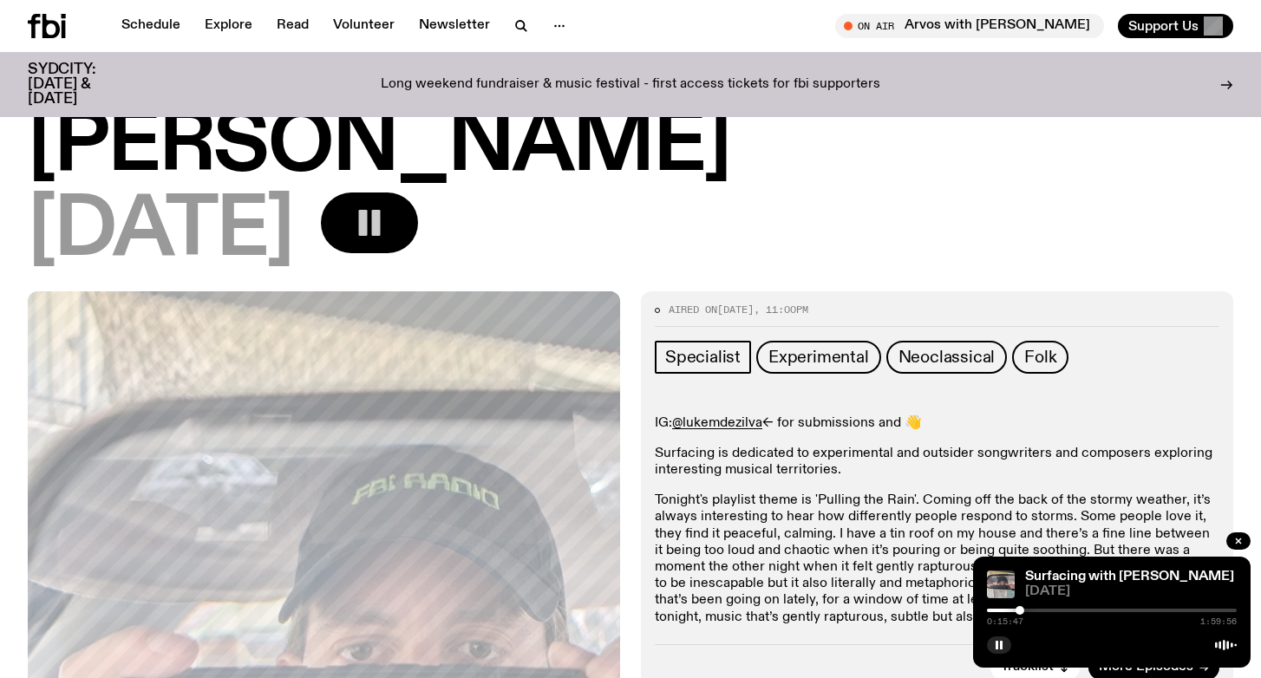
scroll to position [138, 0]
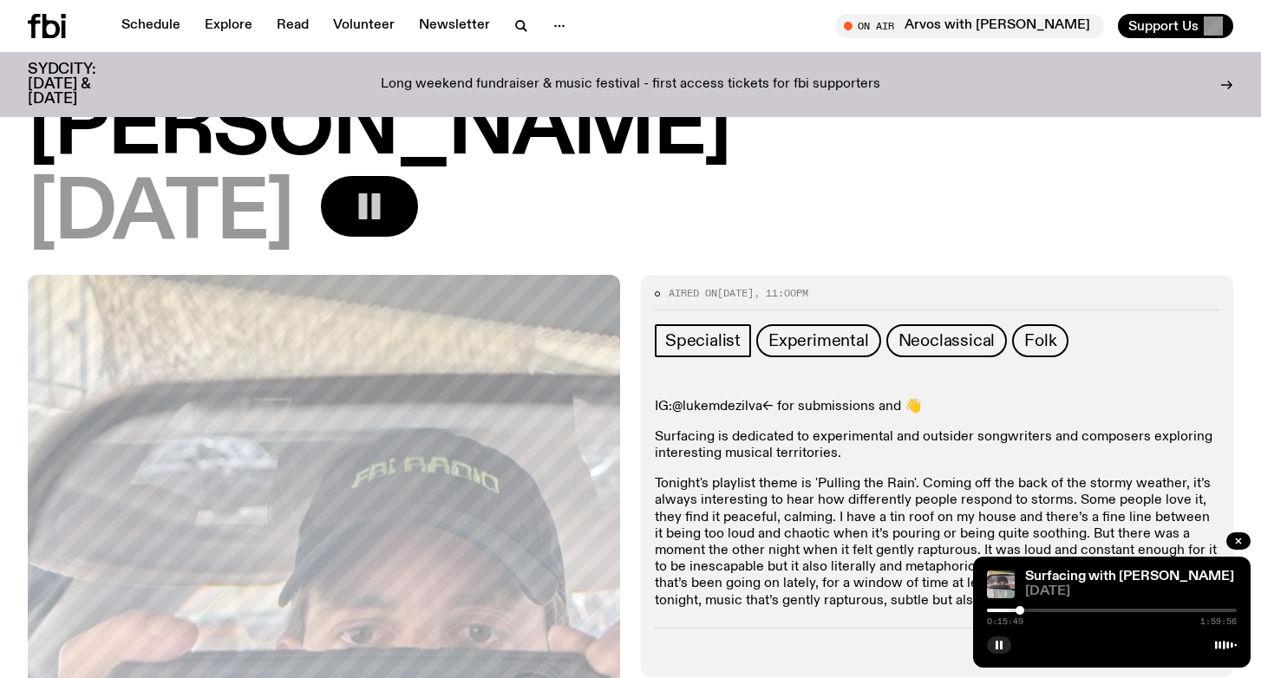
click at [721, 400] on link "@lukemdezilva" at bounding box center [717, 407] width 90 height 14
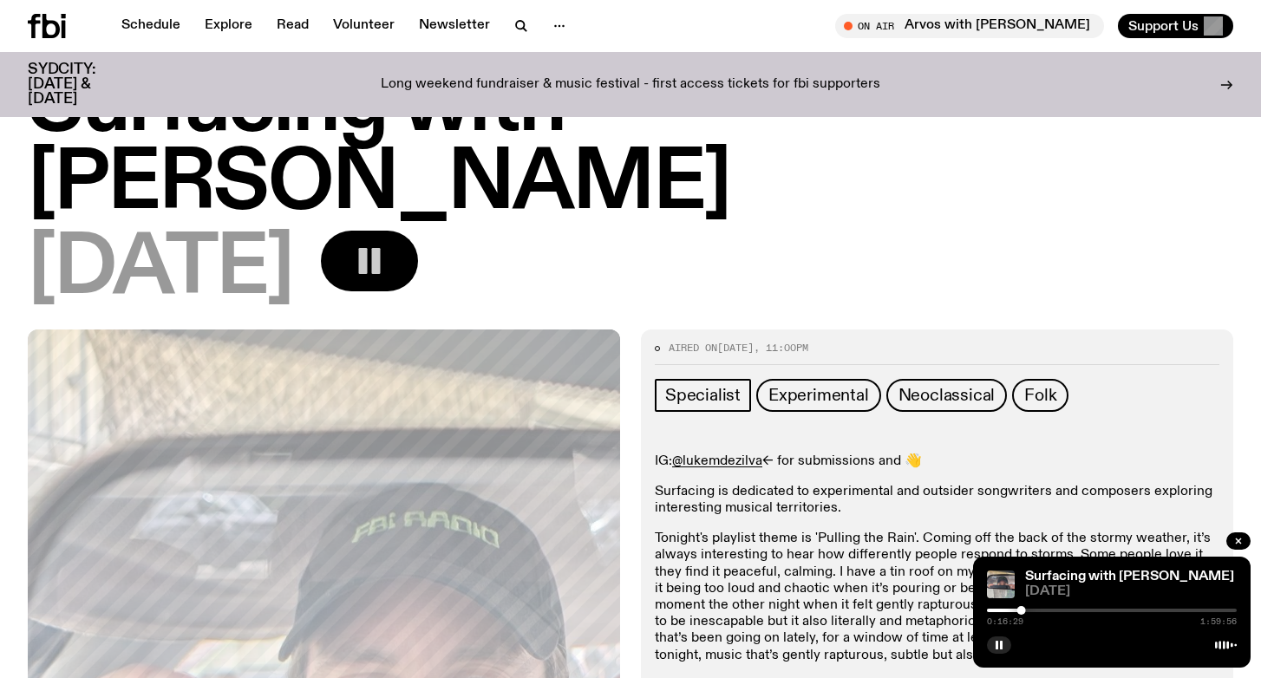
scroll to position [96, 0]
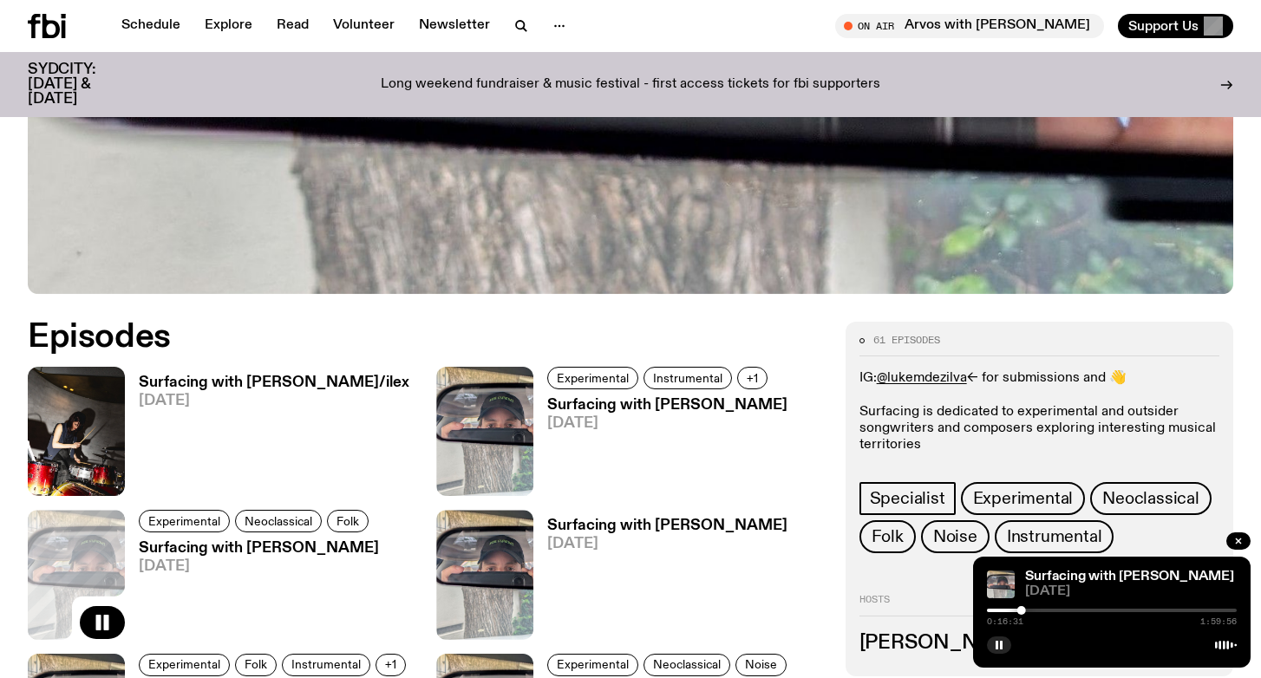
scroll to position [710, 0]
